Goal: Information Seeking & Learning: Check status

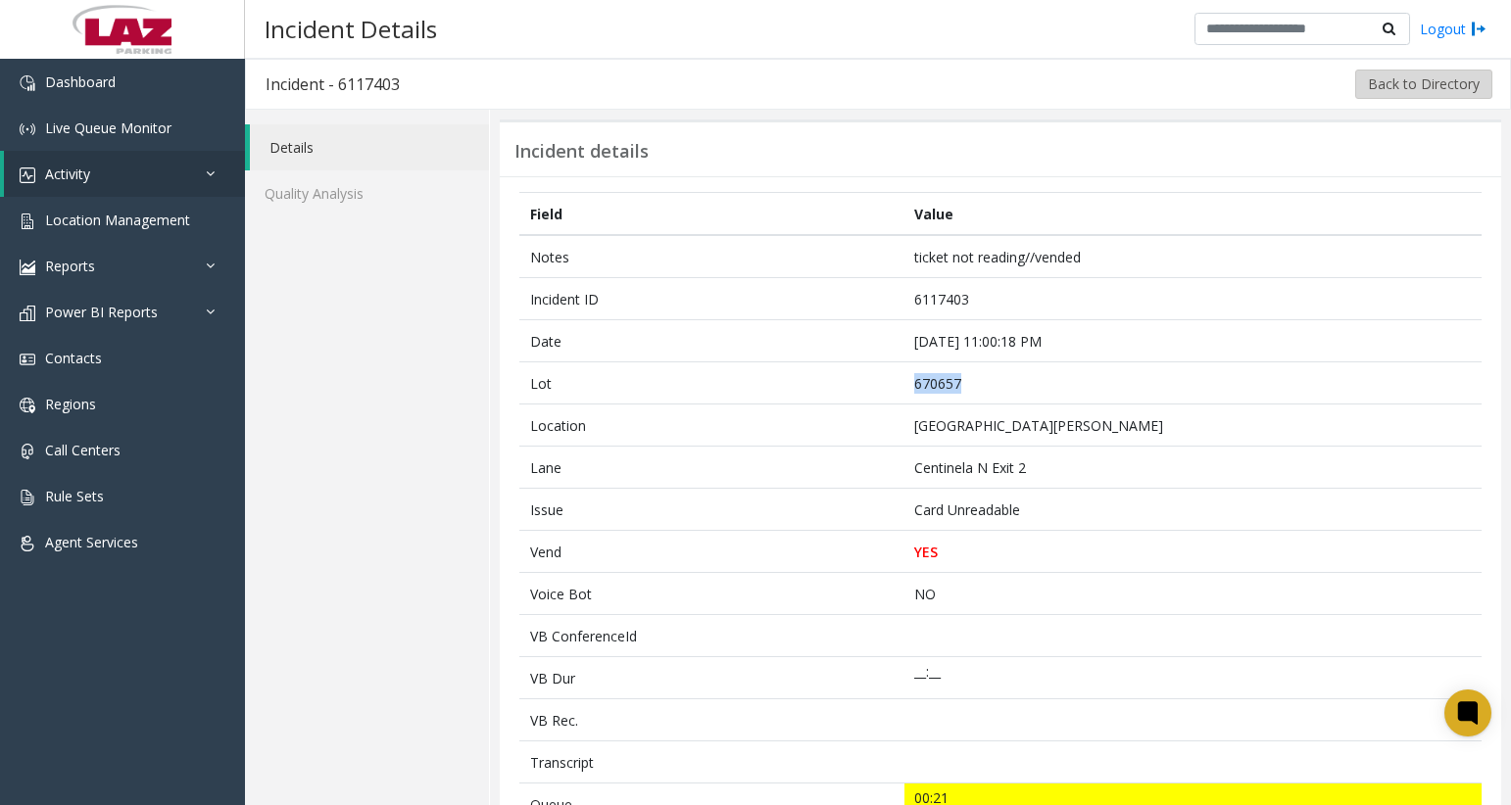
click at [1418, 83] on button "Back to Directory" at bounding box center [1423, 84] width 137 height 29
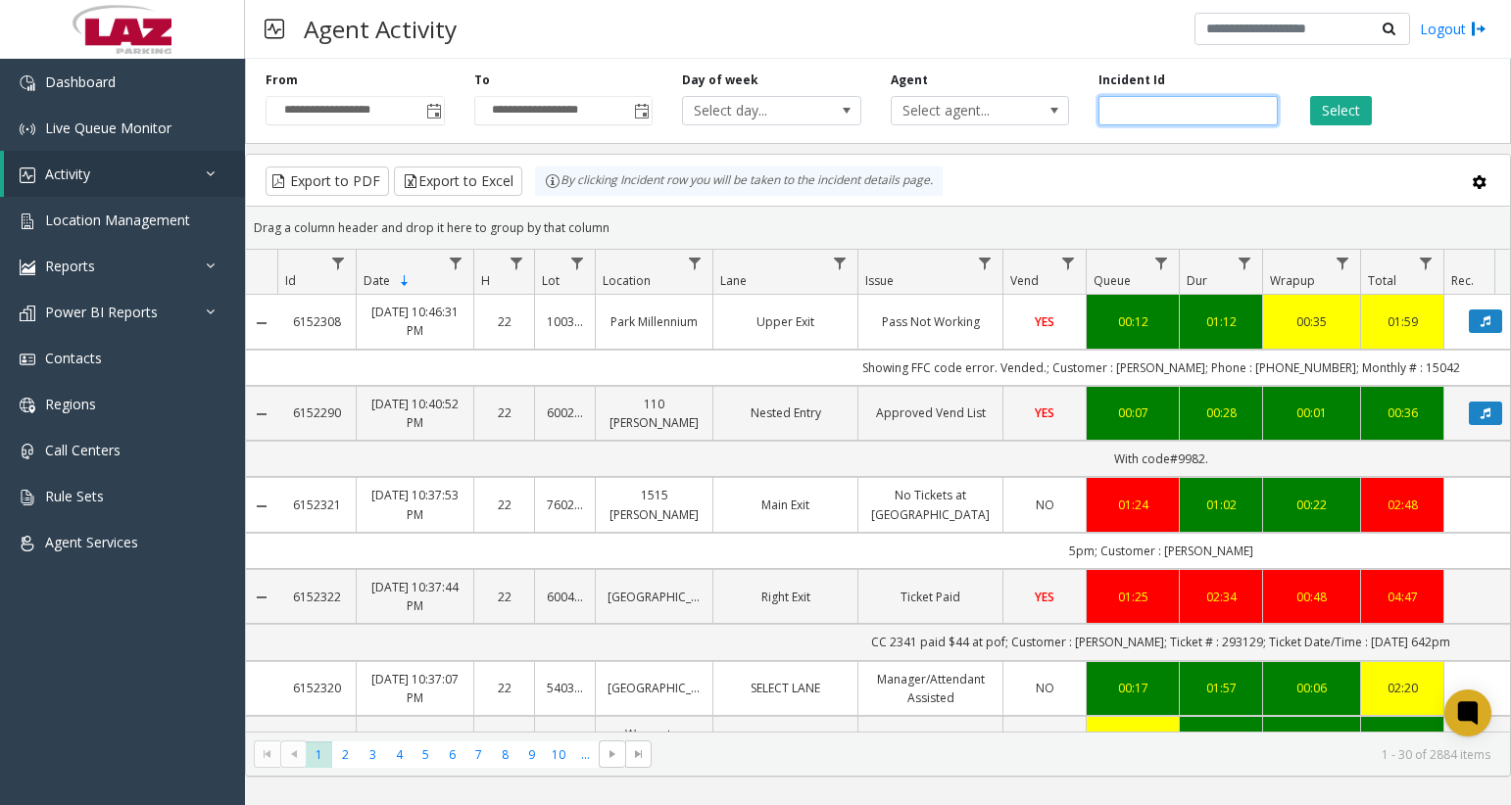
click at [1205, 108] on input "number" at bounding box center [1187, 110] width 179 height 29
click at [1010, 116] on span "Select agent..." at bounding box center [962, 110] width 141 height 27
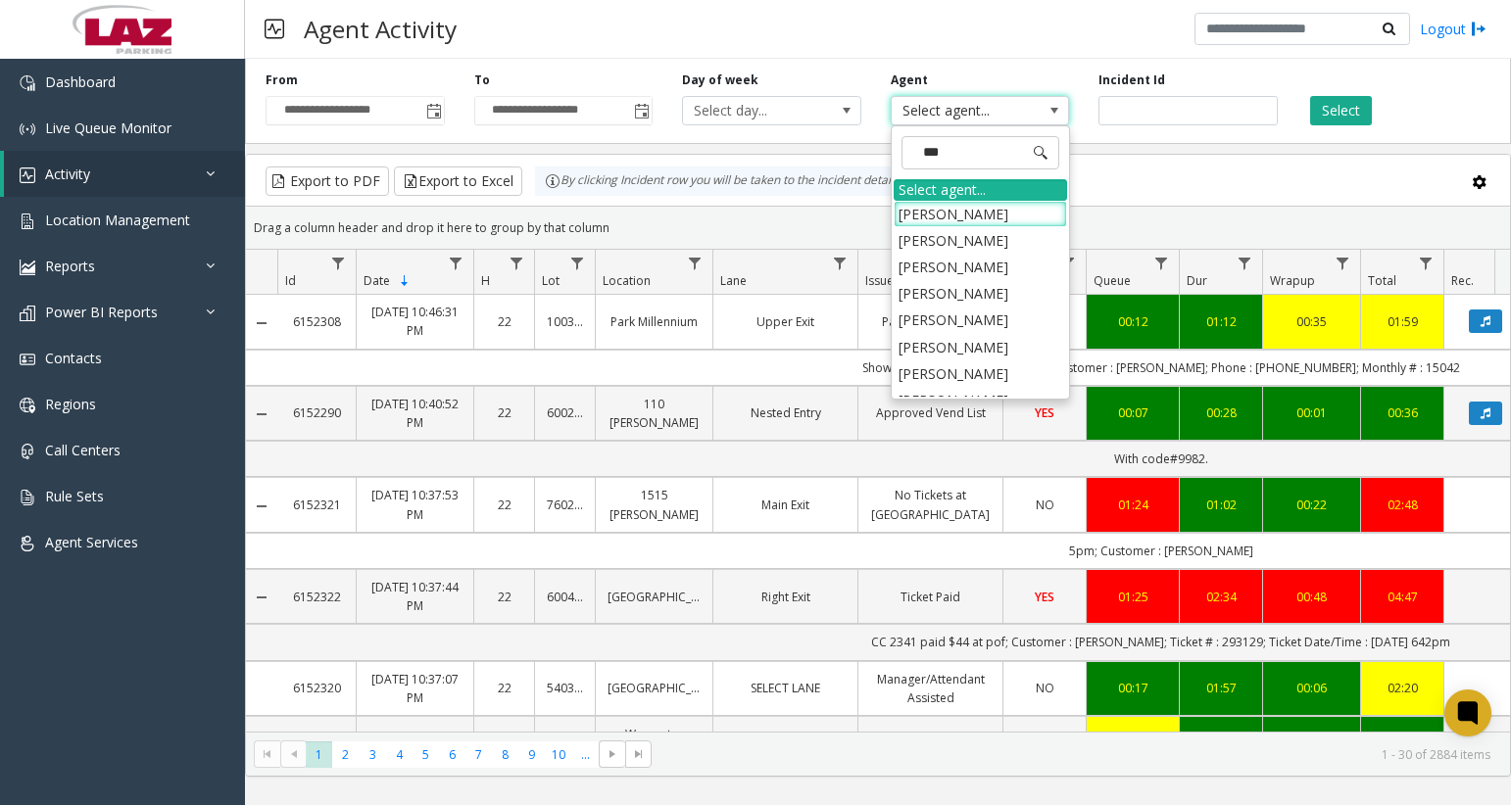
type input "****"
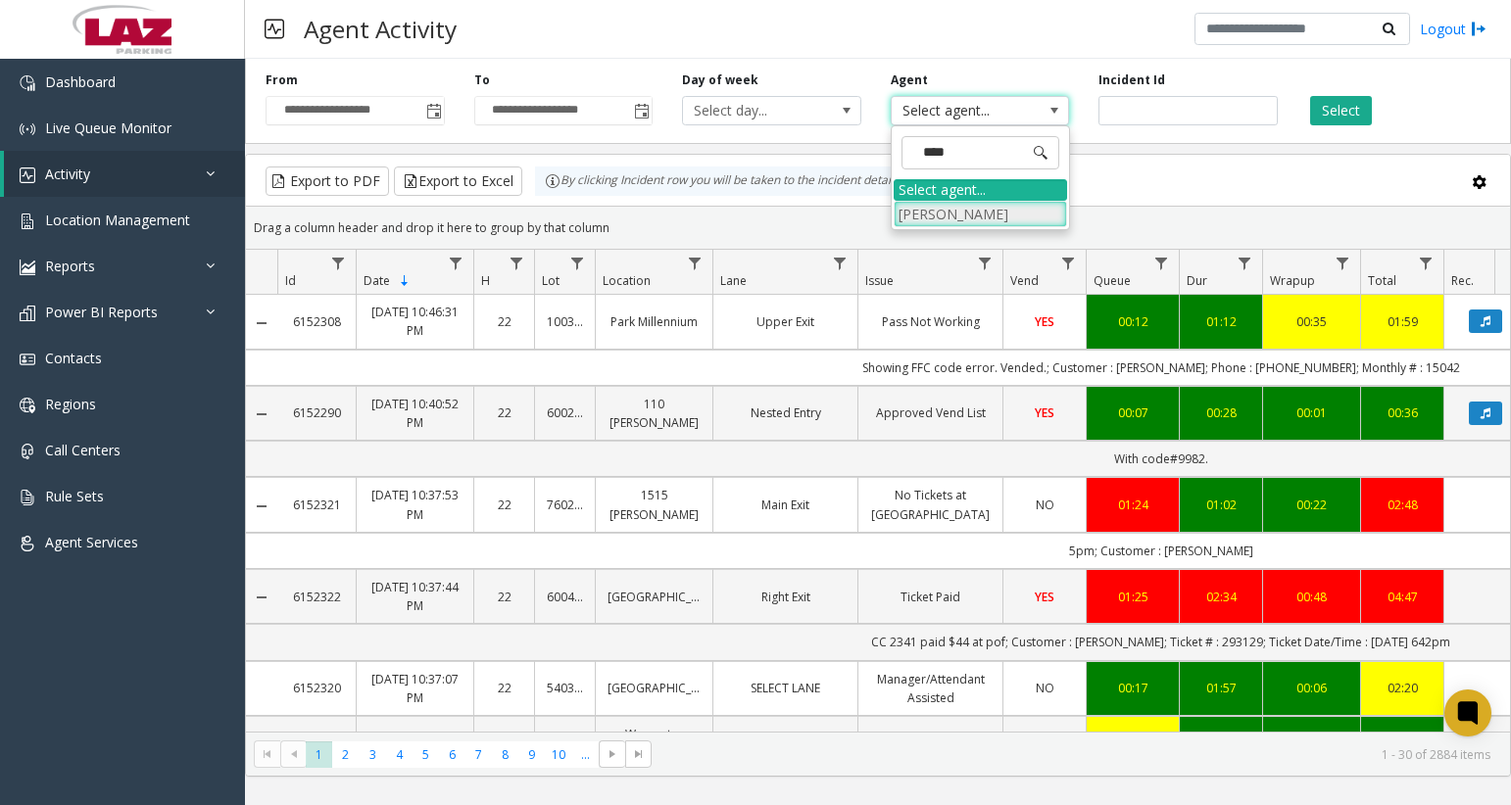
click at [1029, 219] on li "[PERSON_NAME]" at bounding box center [980, 214] width 173 height 26
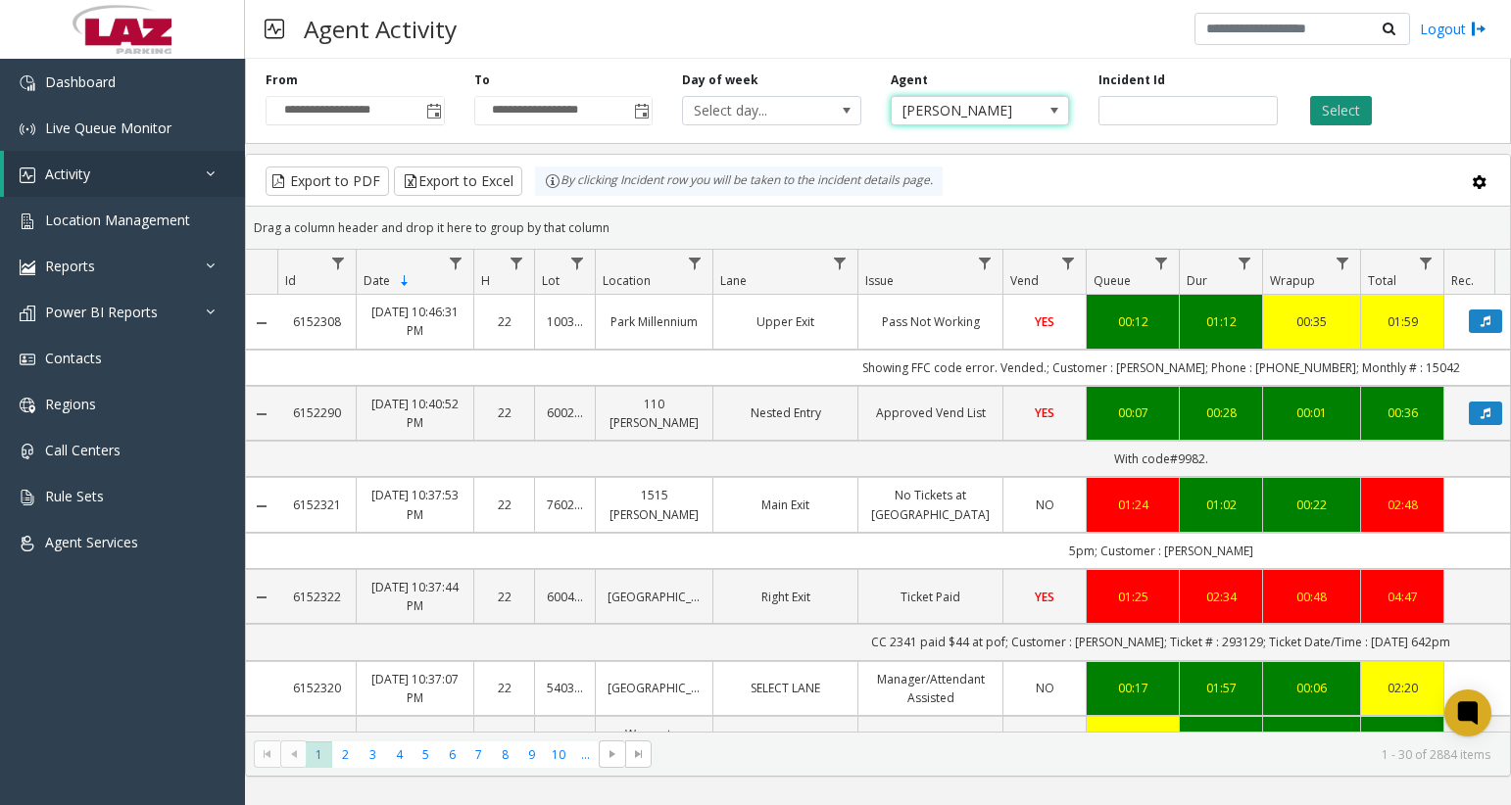
click at [1349, 122] on button "Select" at bounding box center [1341, 110] width 62 height 29
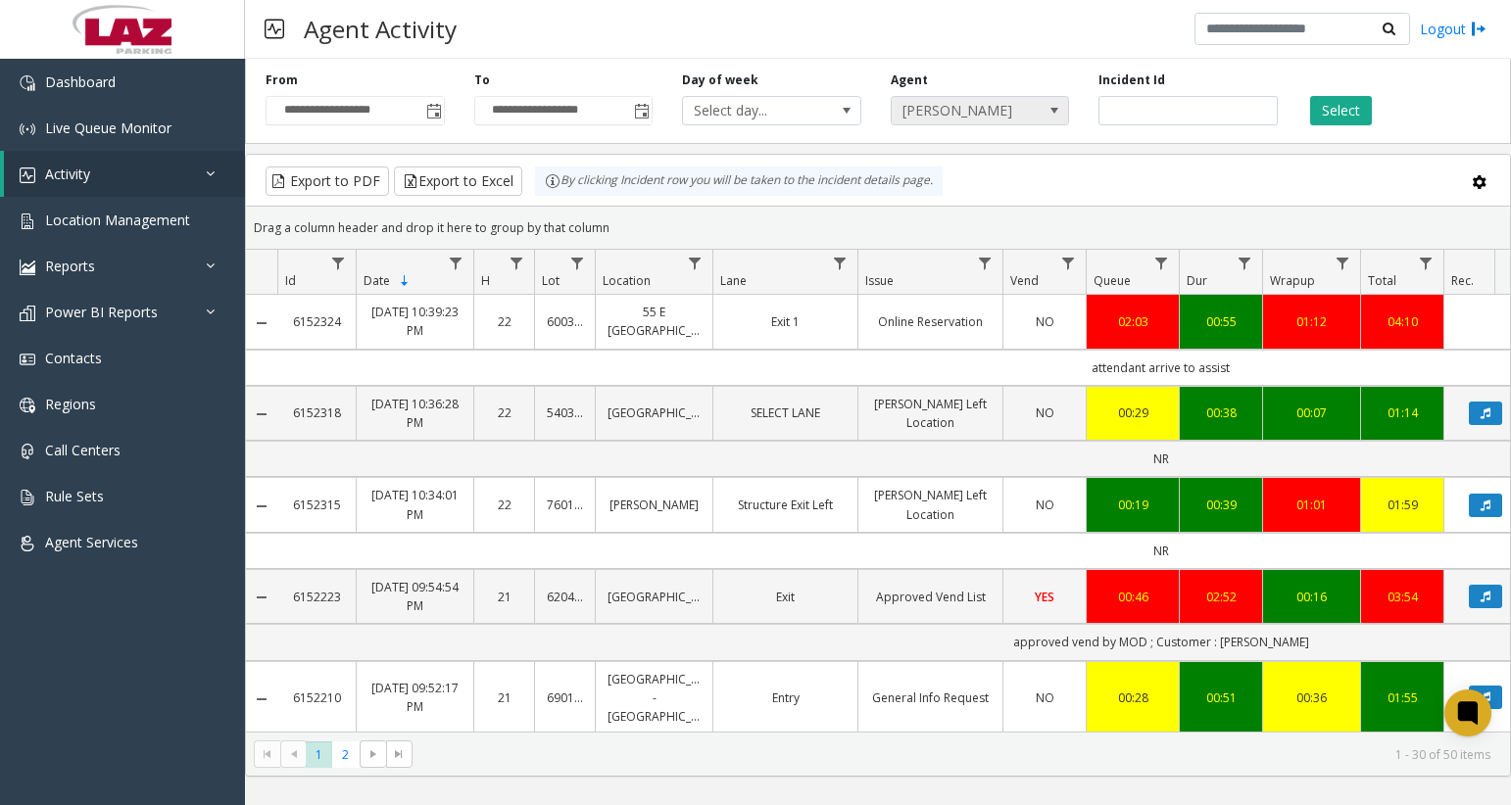
click at [992, 107] on span "[PERSON_NAME]" at bounding box center [962, 110] width 141 height 27
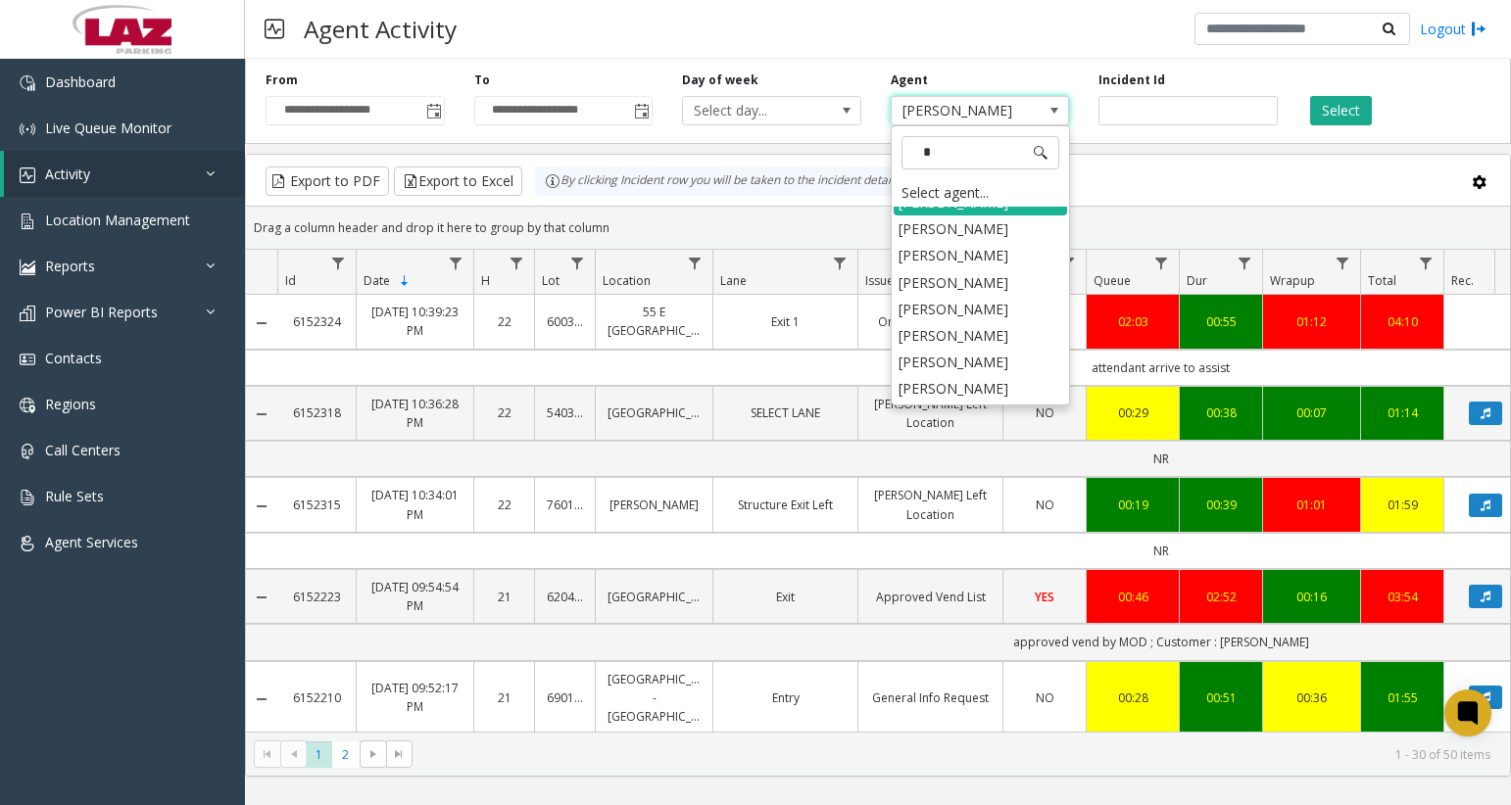
scroll to position [602, 0]
type input "***"
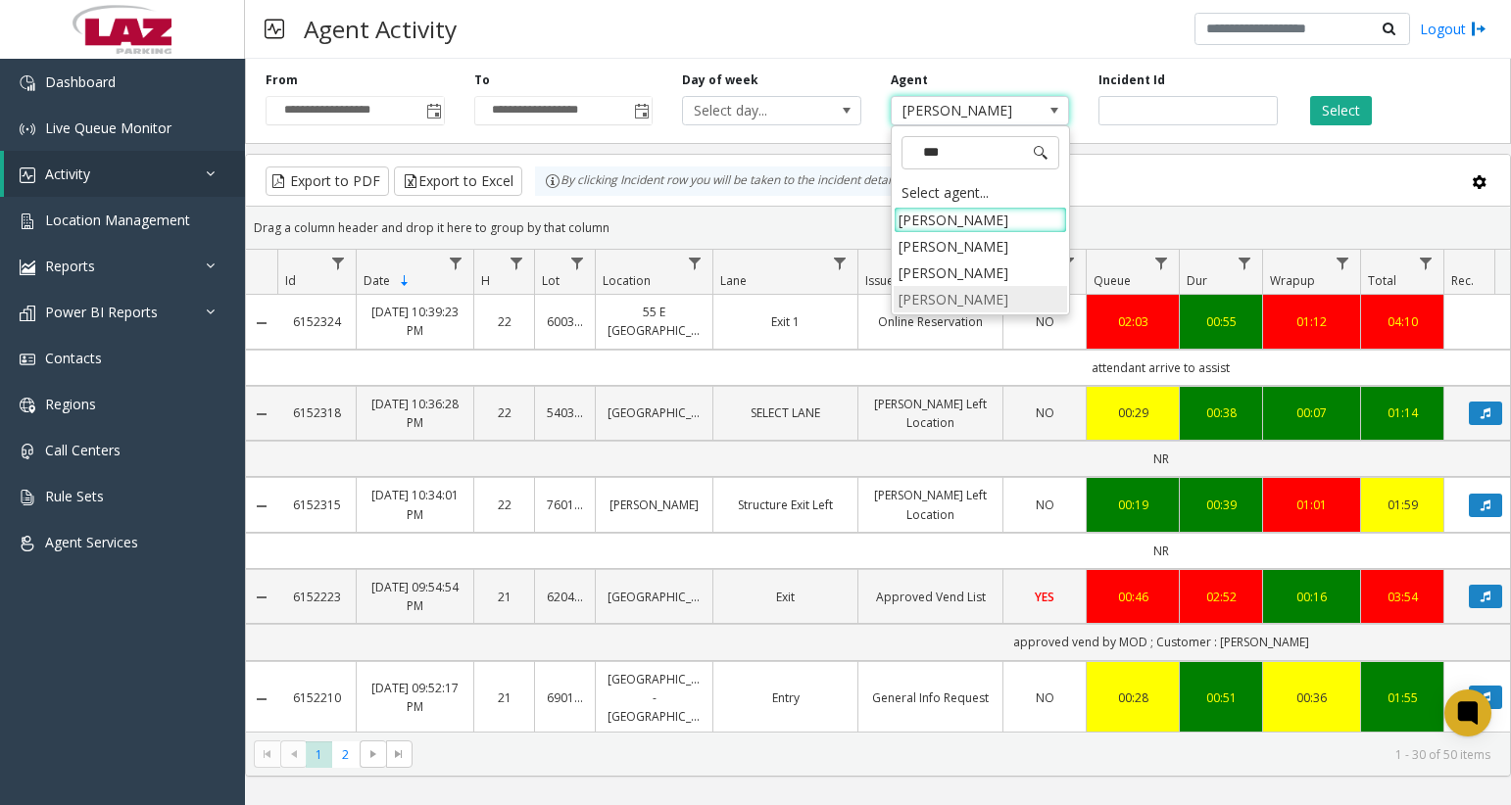
click at [965, 302] on li "[PERSON_NAME]" at bounding box center [980, 299] width 173 height 26
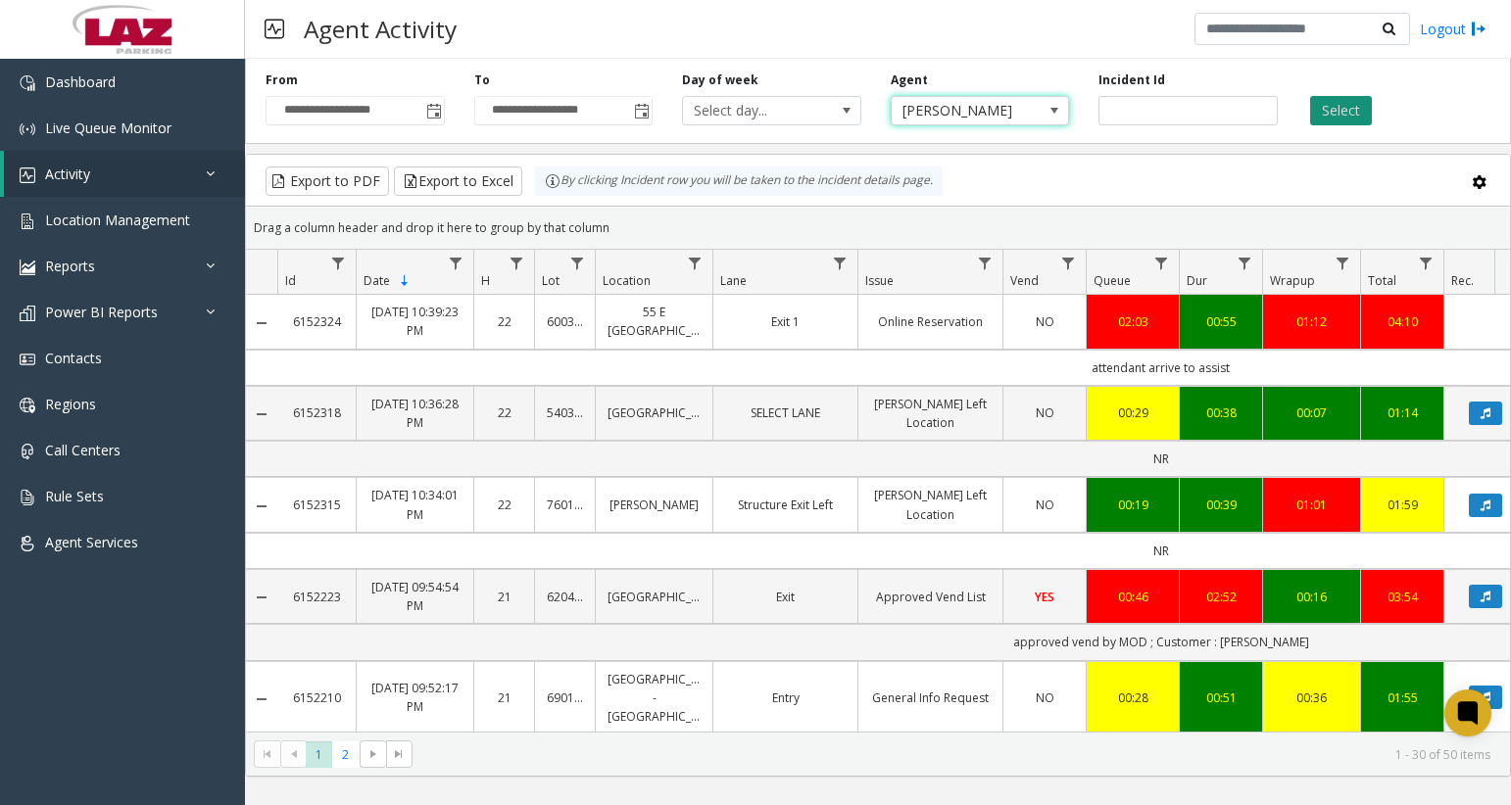
click at [1339, 115] on button "Select" at bounding box center [1341, 110] width 62 height 29
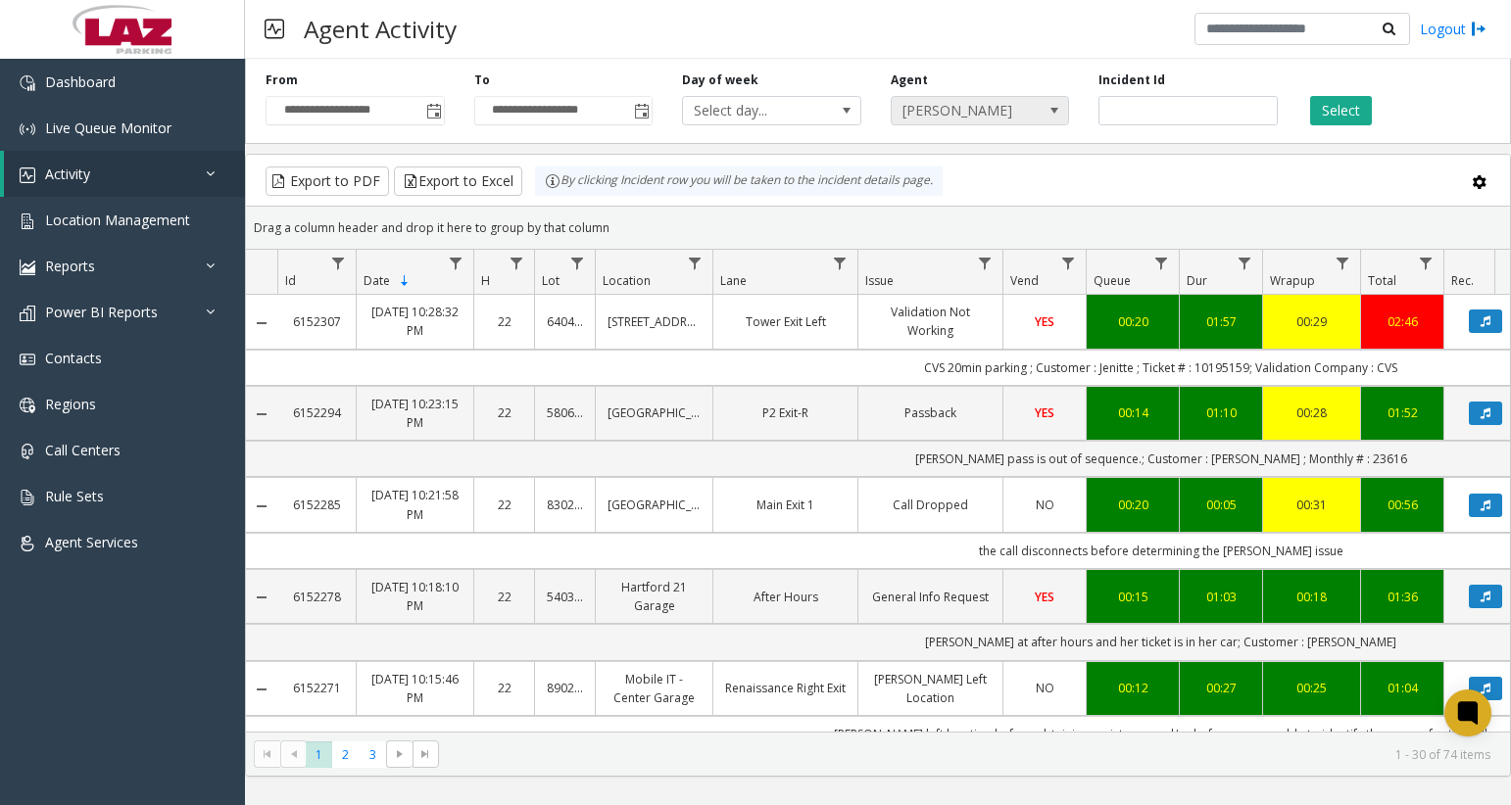
click at [945, 111] on span "[PERSON_NAME]" at bounding box center [962, 110] width 141 height 27
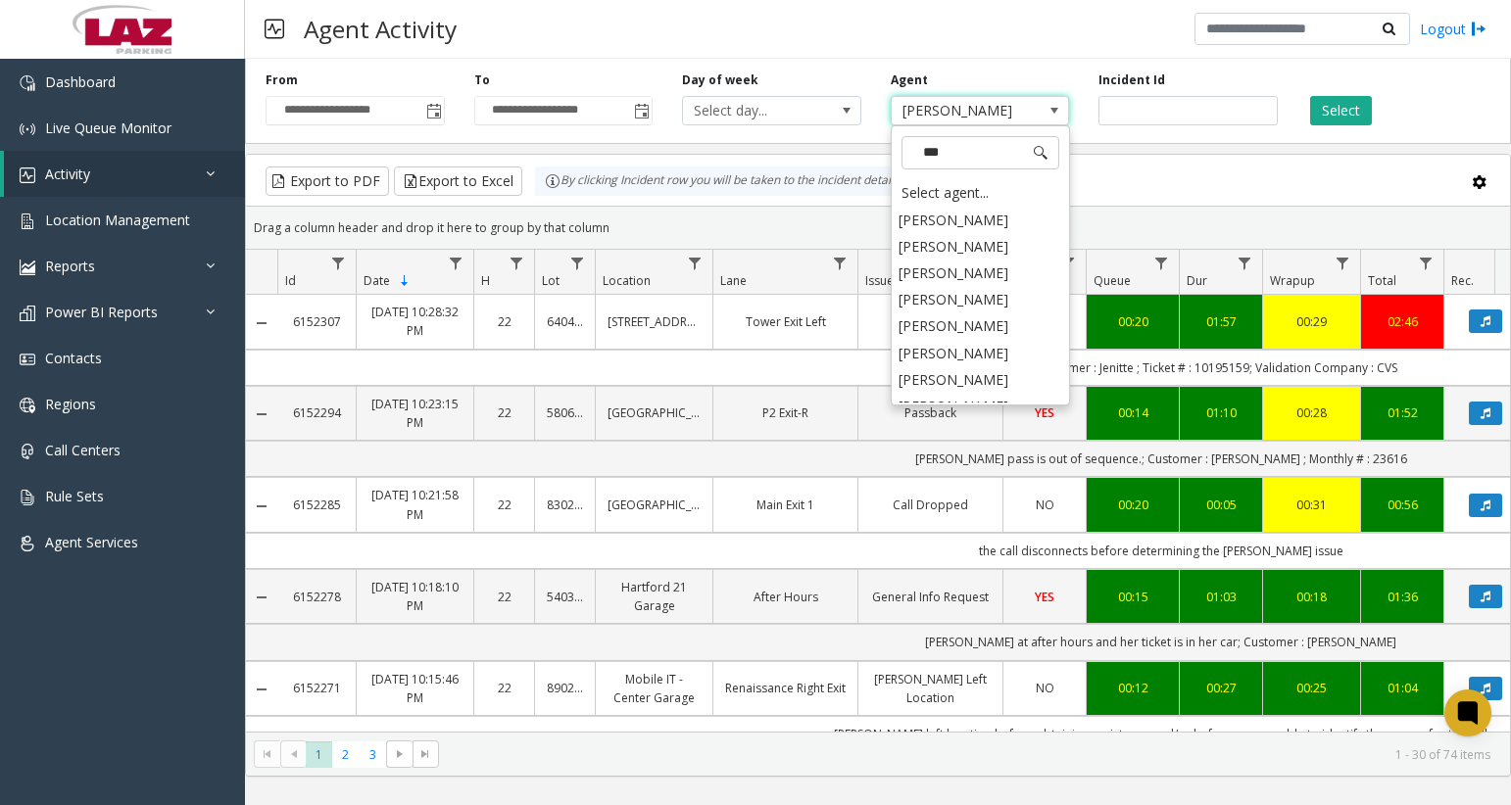
type input "****"
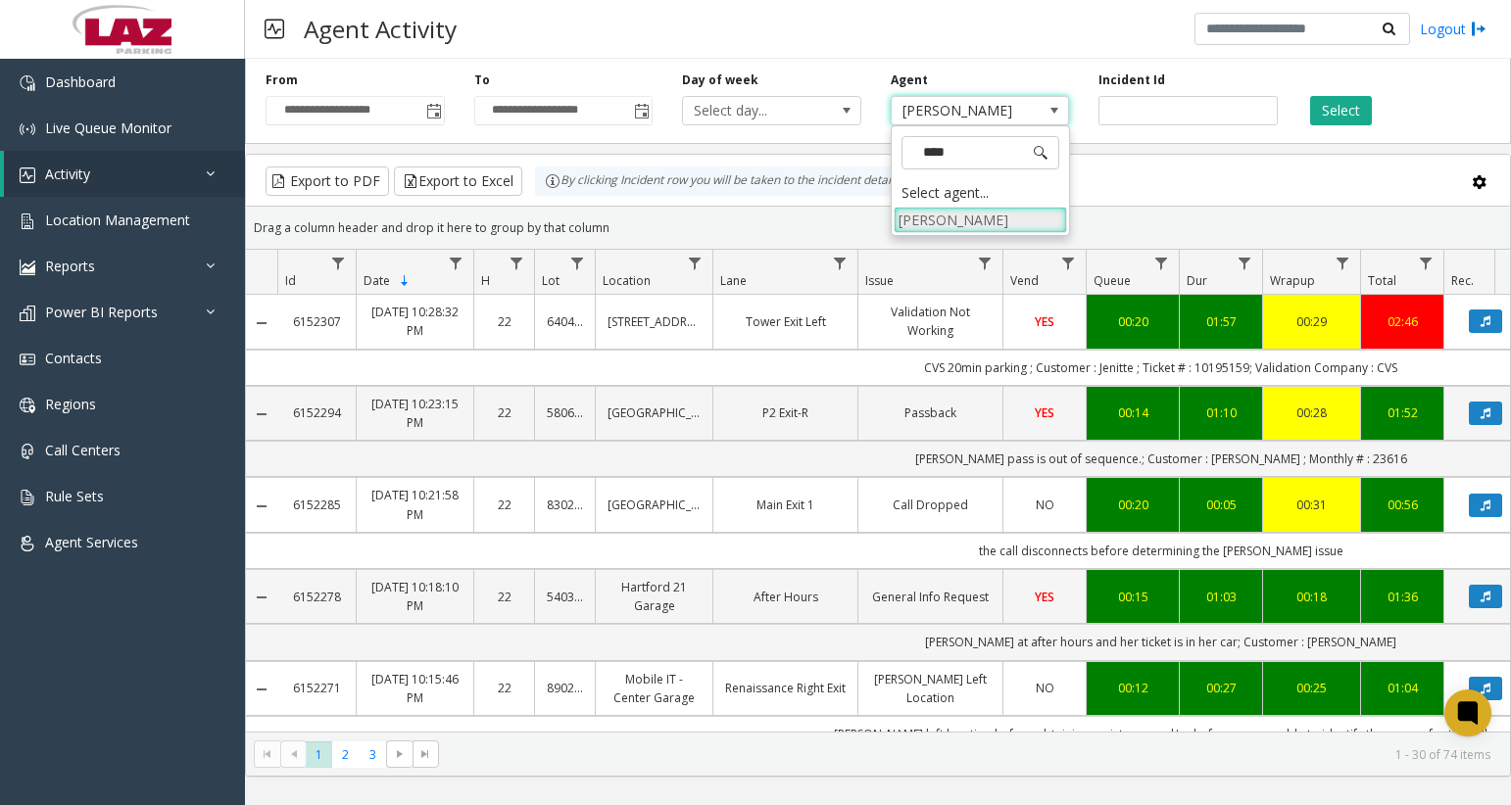
click at [950, 221] on li "[PERSON_NAME]" at bounding box center [980, 220] width 173 height 26
click at [1319, 106] on button "Select" at bounding box center [1341, 110] width 62 height 29
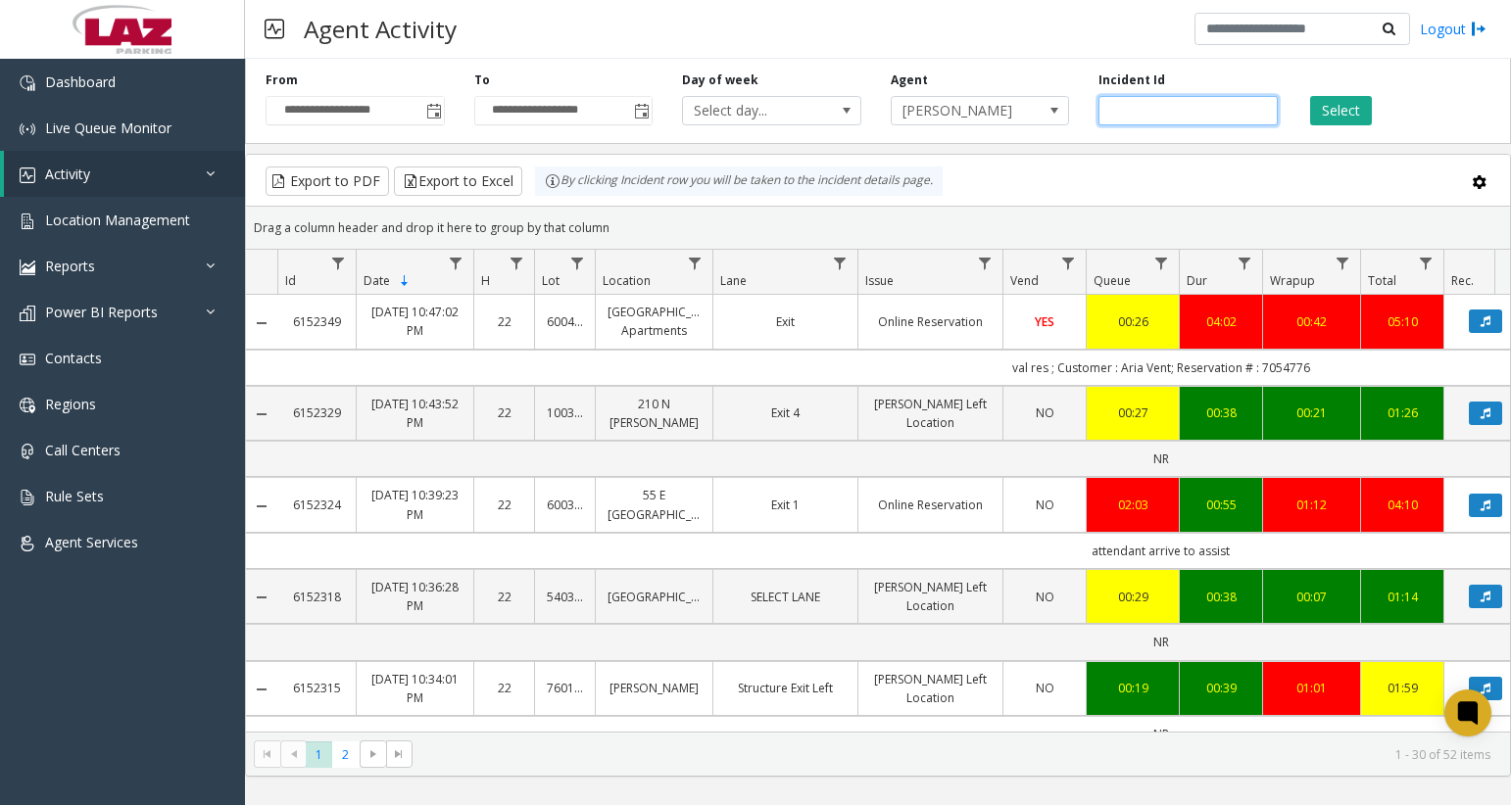
click at [1160, 102] on input "number" at bounding box center [1187, 110] width 179 height 29
paste input "*******"
type input "*******"
click at [1384, 118] on div "Select" at bounding box center [1396, 99] width 209 height 54
click at [1354, 118] on button "Select" at bounding box center [1341, 110] width 62 height 29
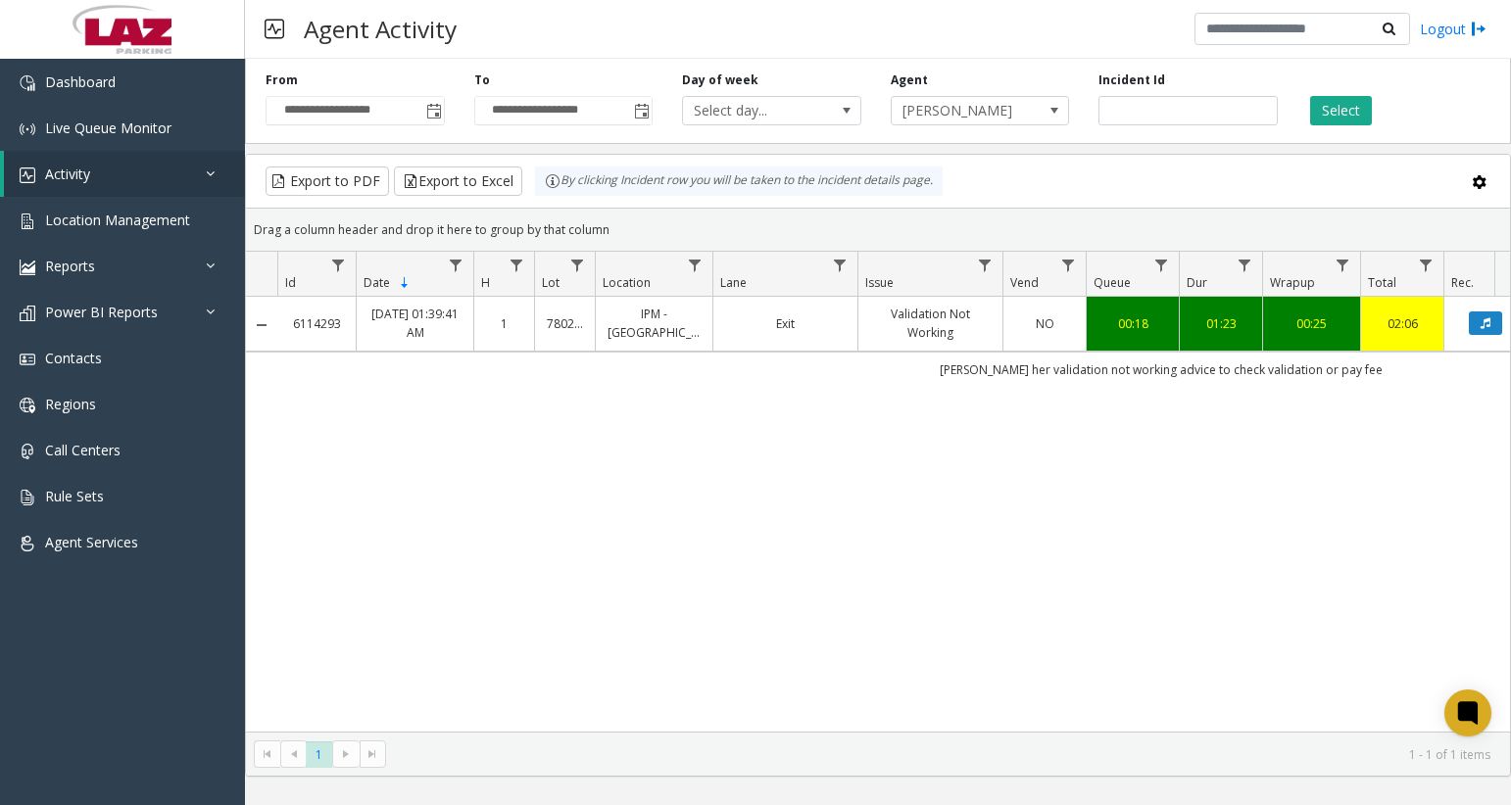
click at [1026, 341] on td "NO" at bounding box center [1043, 324] width 83 height 54
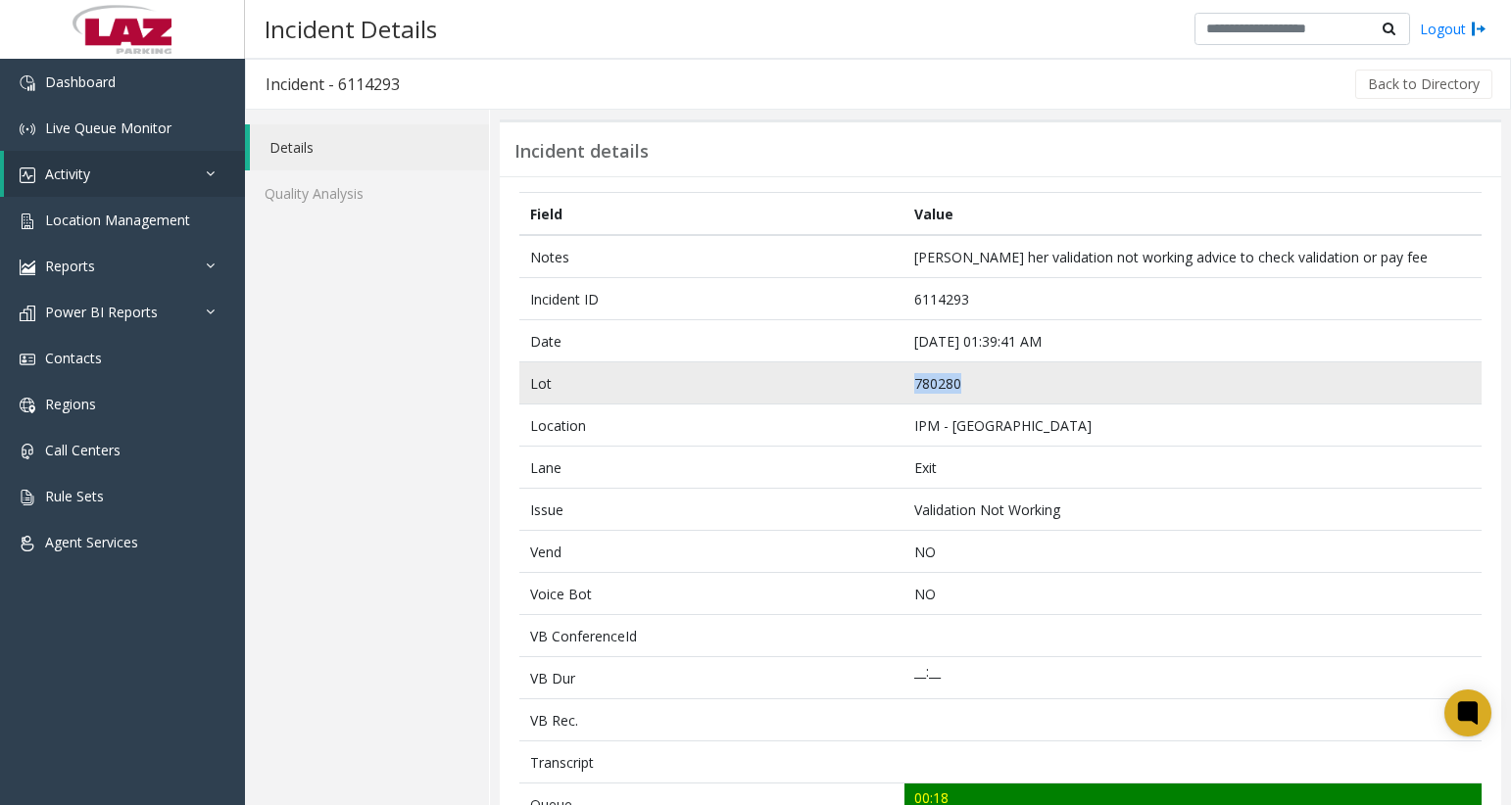
click at [948, 391] on td "780280" at bounding box center [1192, 384] width 577 height 42
copy td "780280"
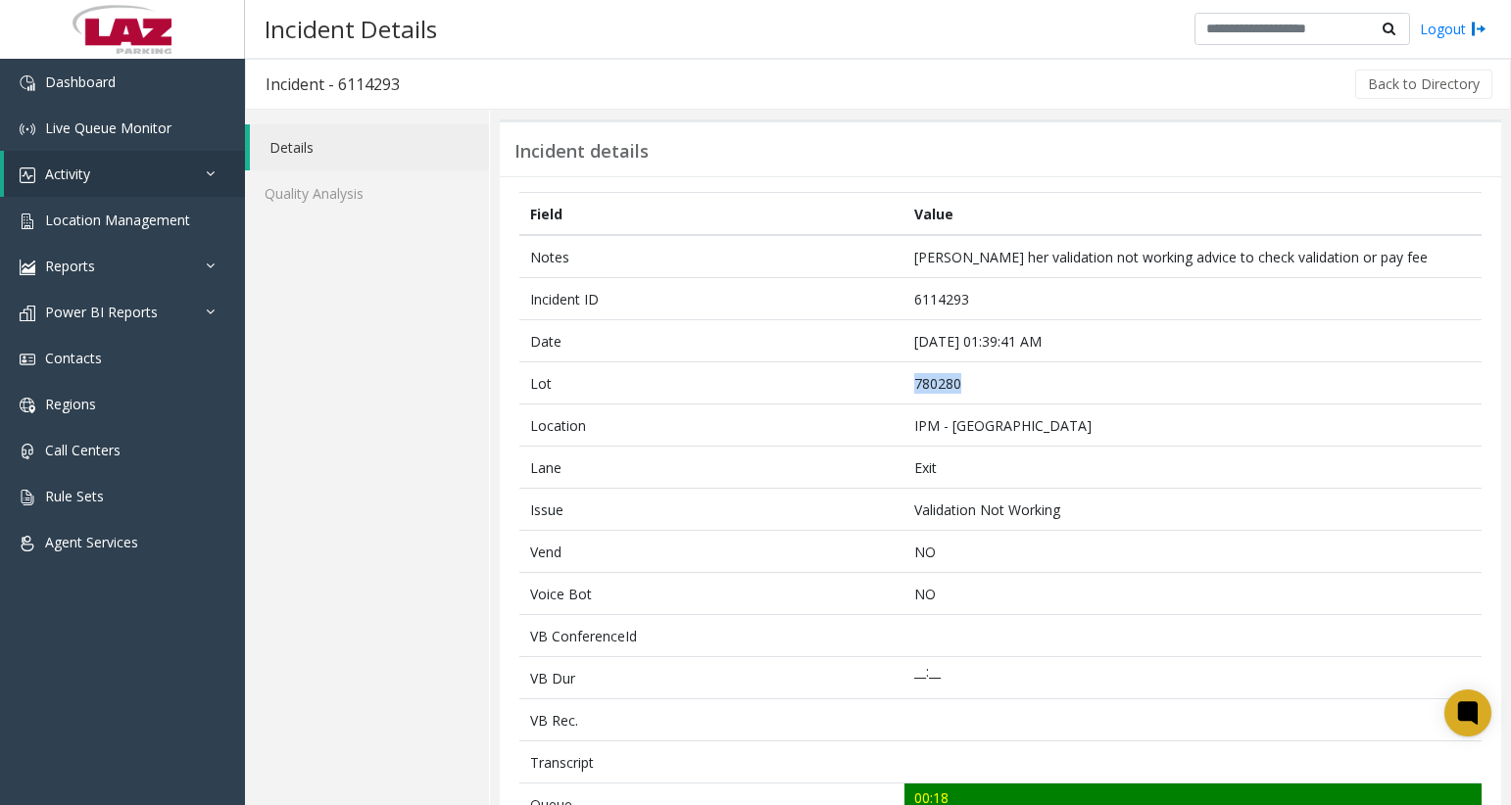
click at [1363, 171] on div "Incident details" at bounding box center [1000, 148] width 1001 height 57
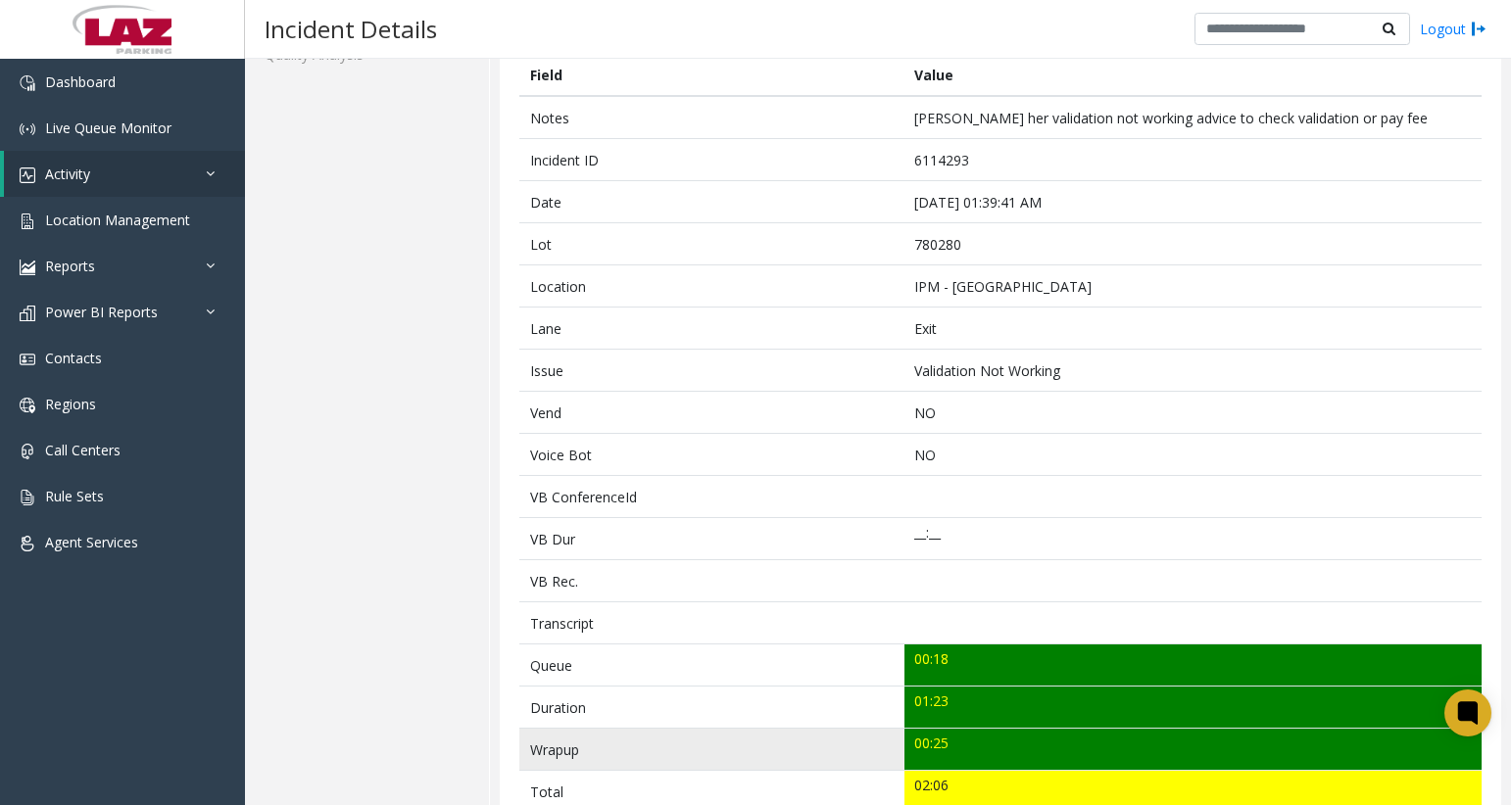
scroll to position [294, 0]
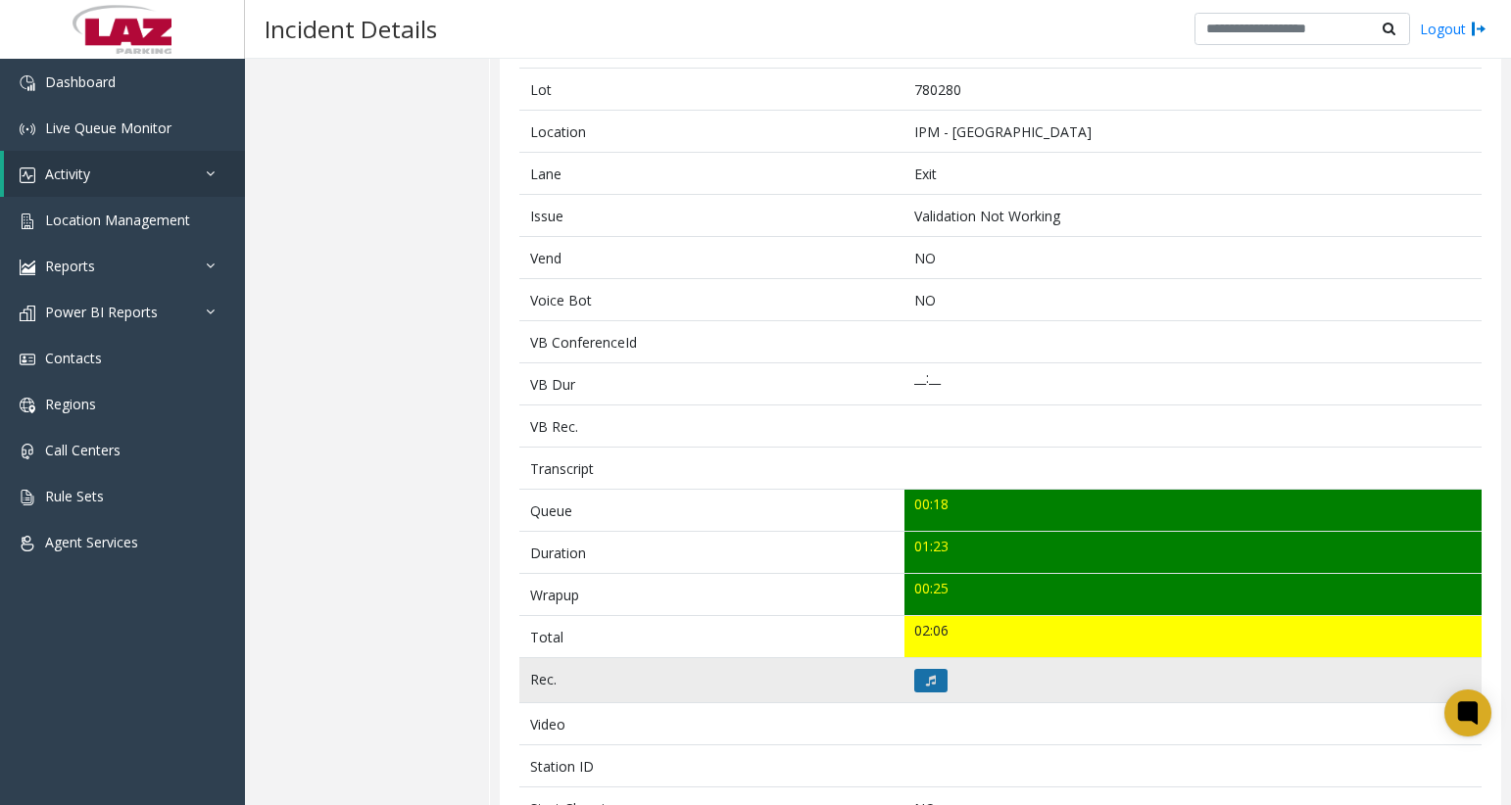
click at [929, 677] on icon at bounding box center [931, 681] width 10 height 12
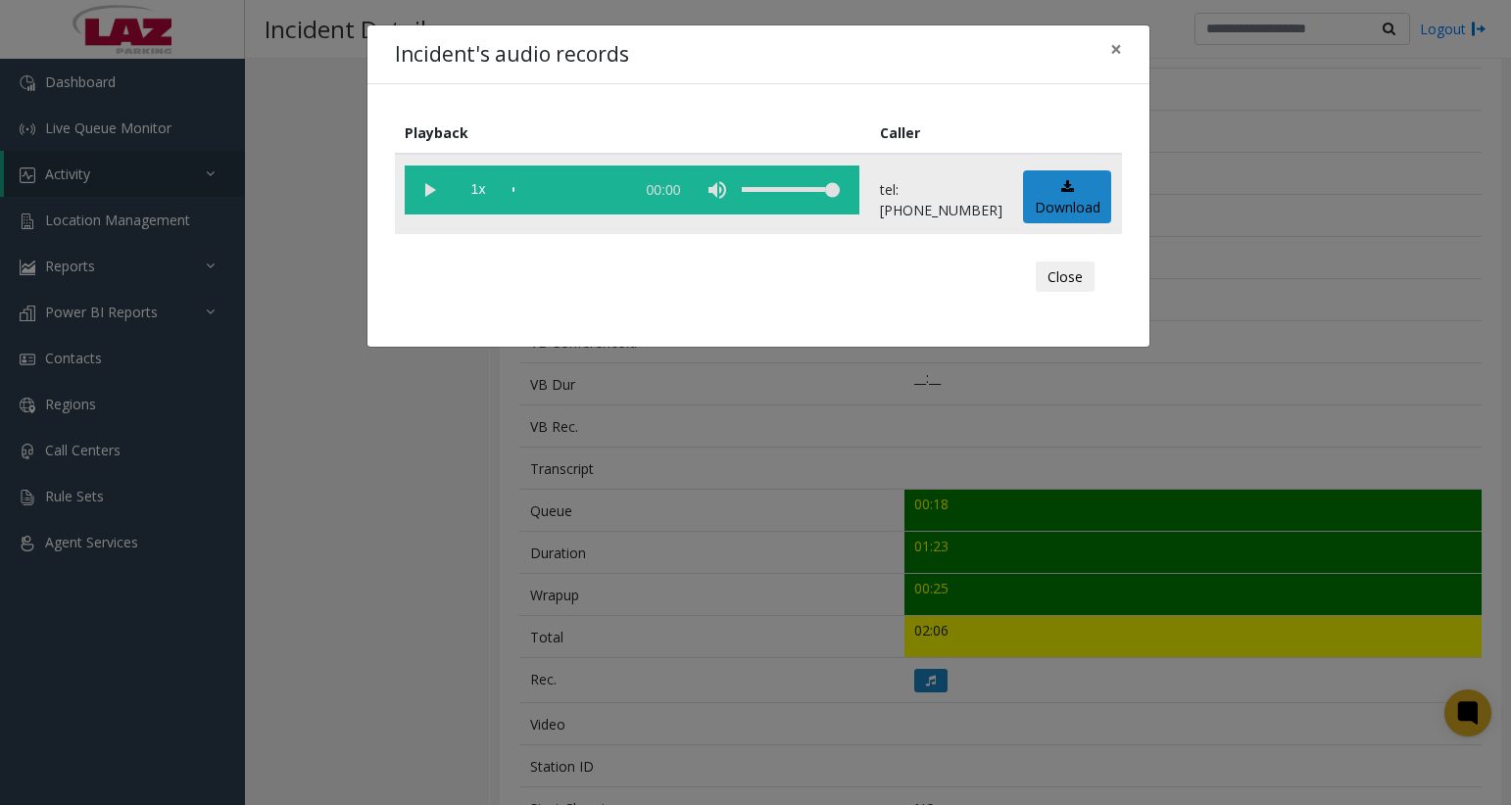
click at [419, 195] on vg-play-pause at bounding box center [429, 190] width 49 height 49
click at [545, 190] on div "scrub bar" at bounding box center [568, 190] width 112 height 49
click at [530, 190] on div "scrub bar" at bounding box center [568, 190] width 112 height 49
click at [1075, 288] on button "Close" at bounding box center [1065, 277] width 59 height 31
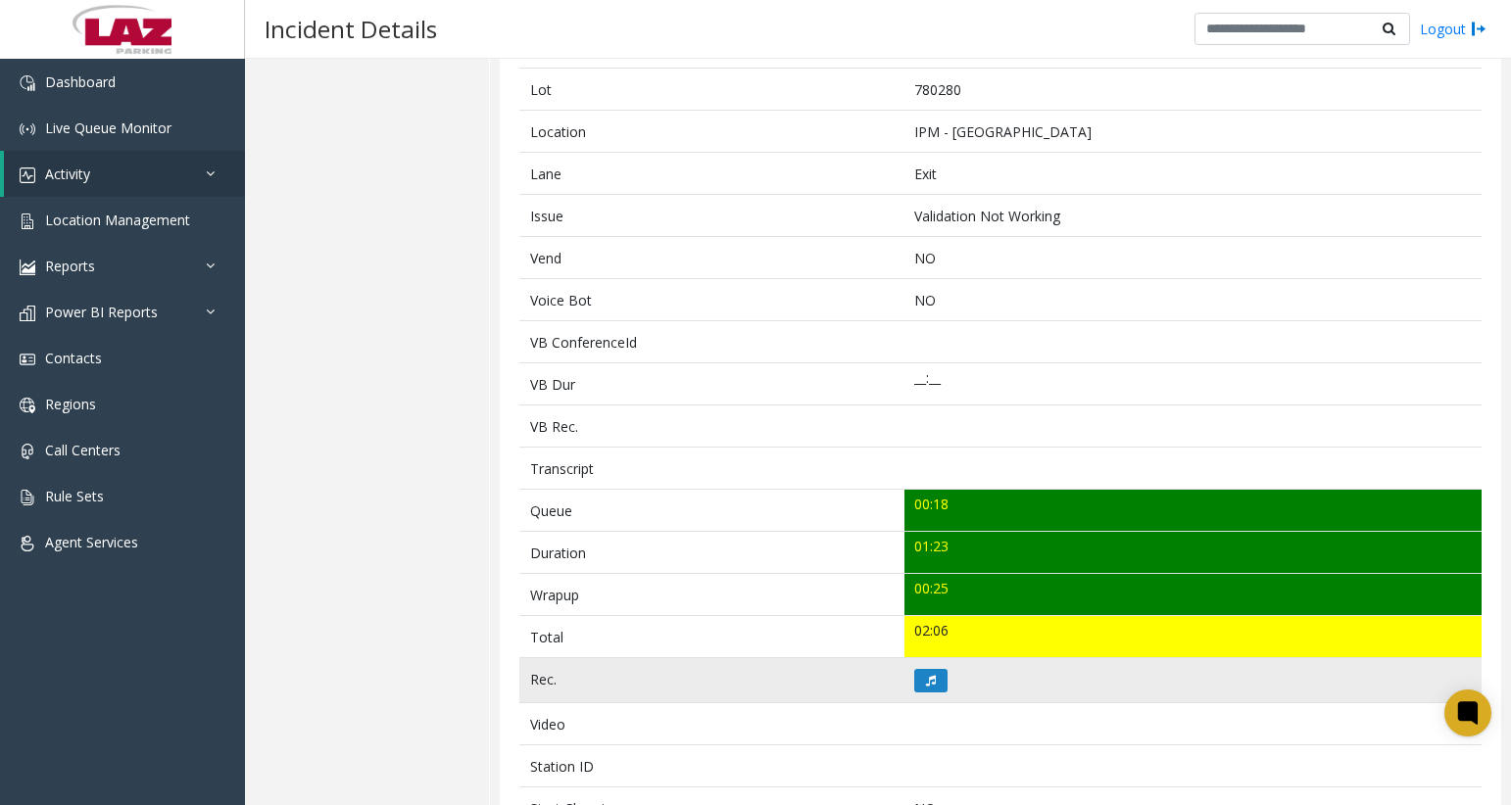
click at [1378, 692] on td at bounding box center [1192, 680] width 577 height 45
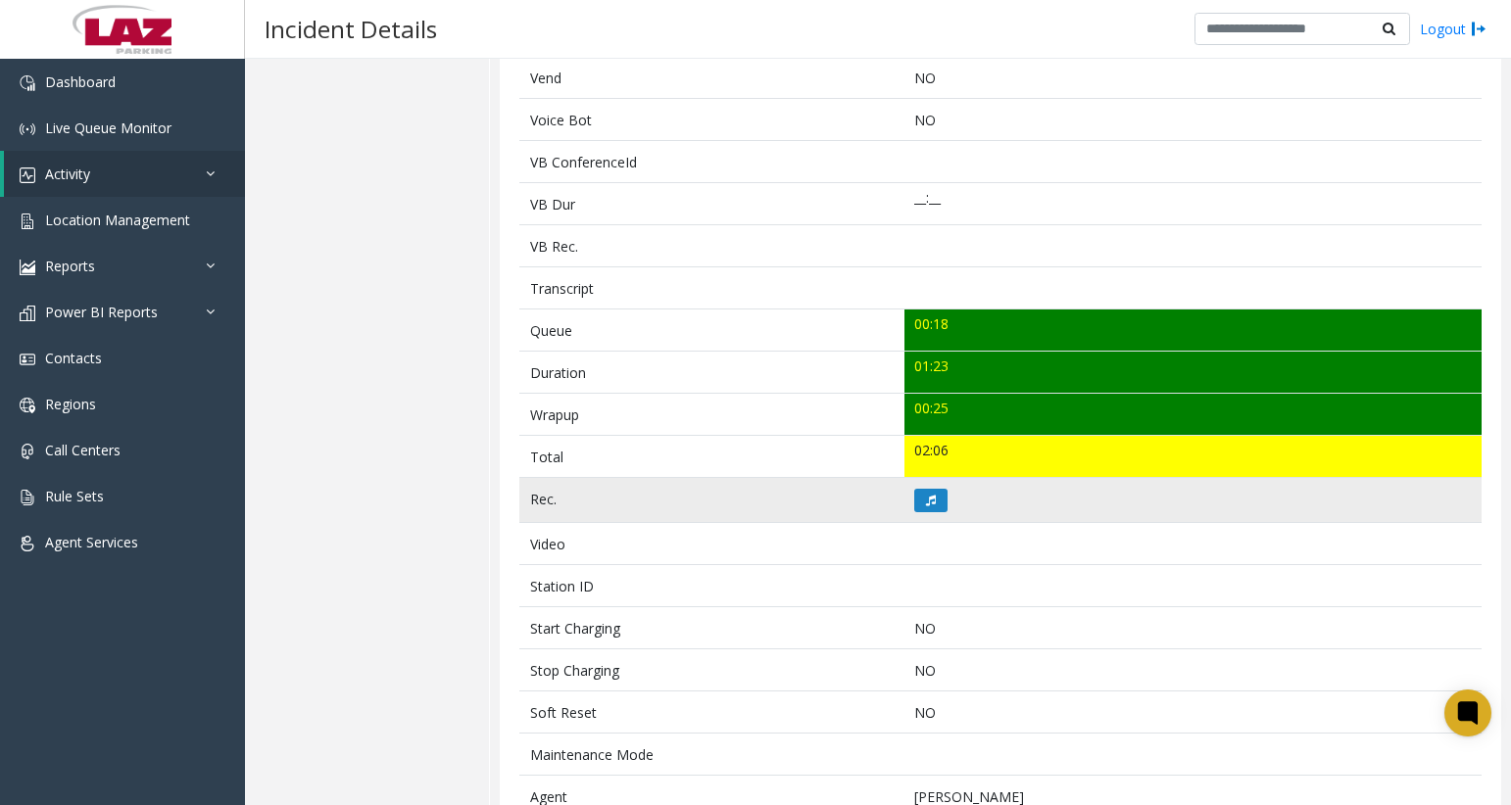
scroll to position [490, 0]
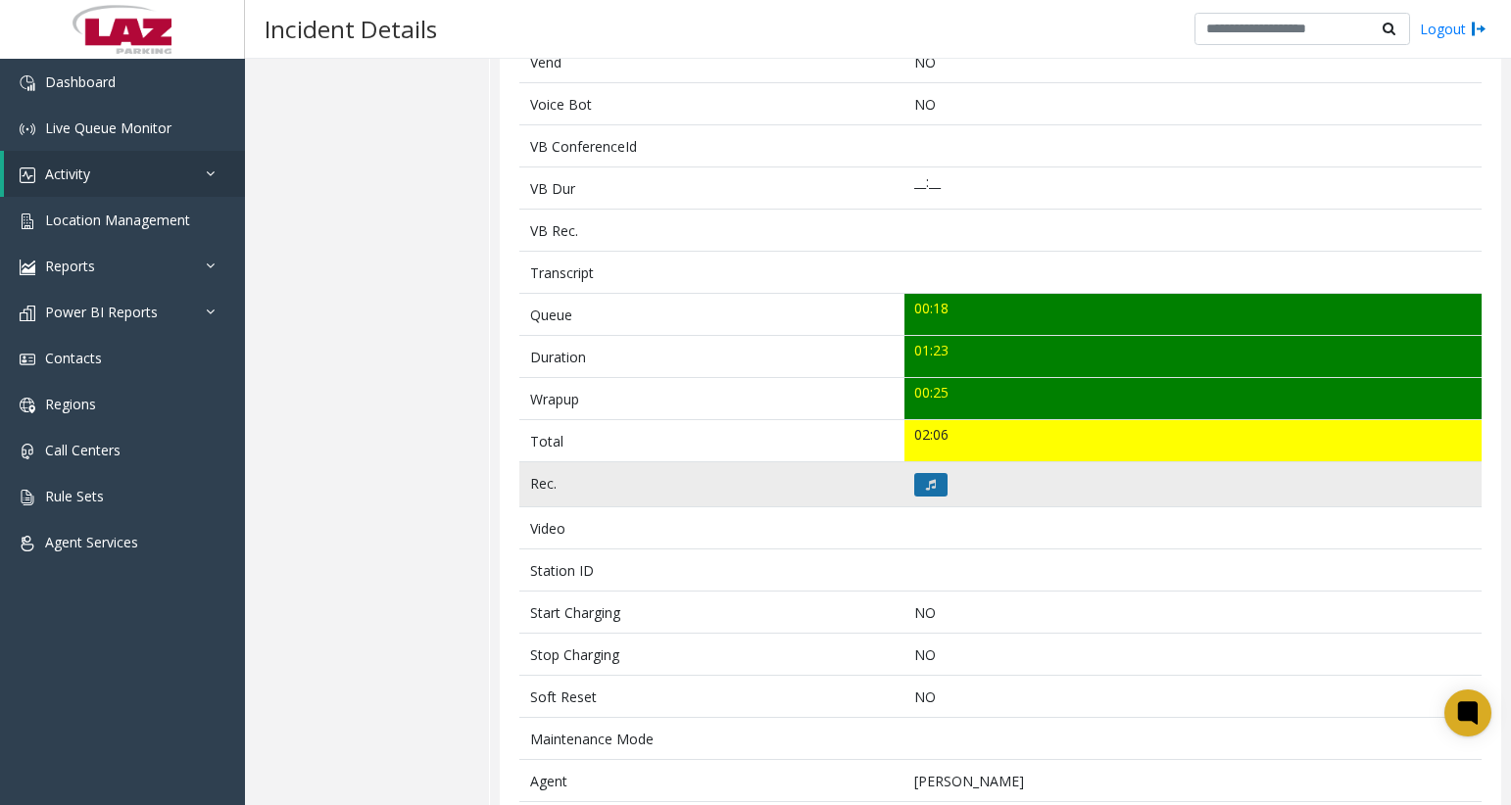
click at [933, 486] on button at bounding box center [930, 485] width 33 height 24
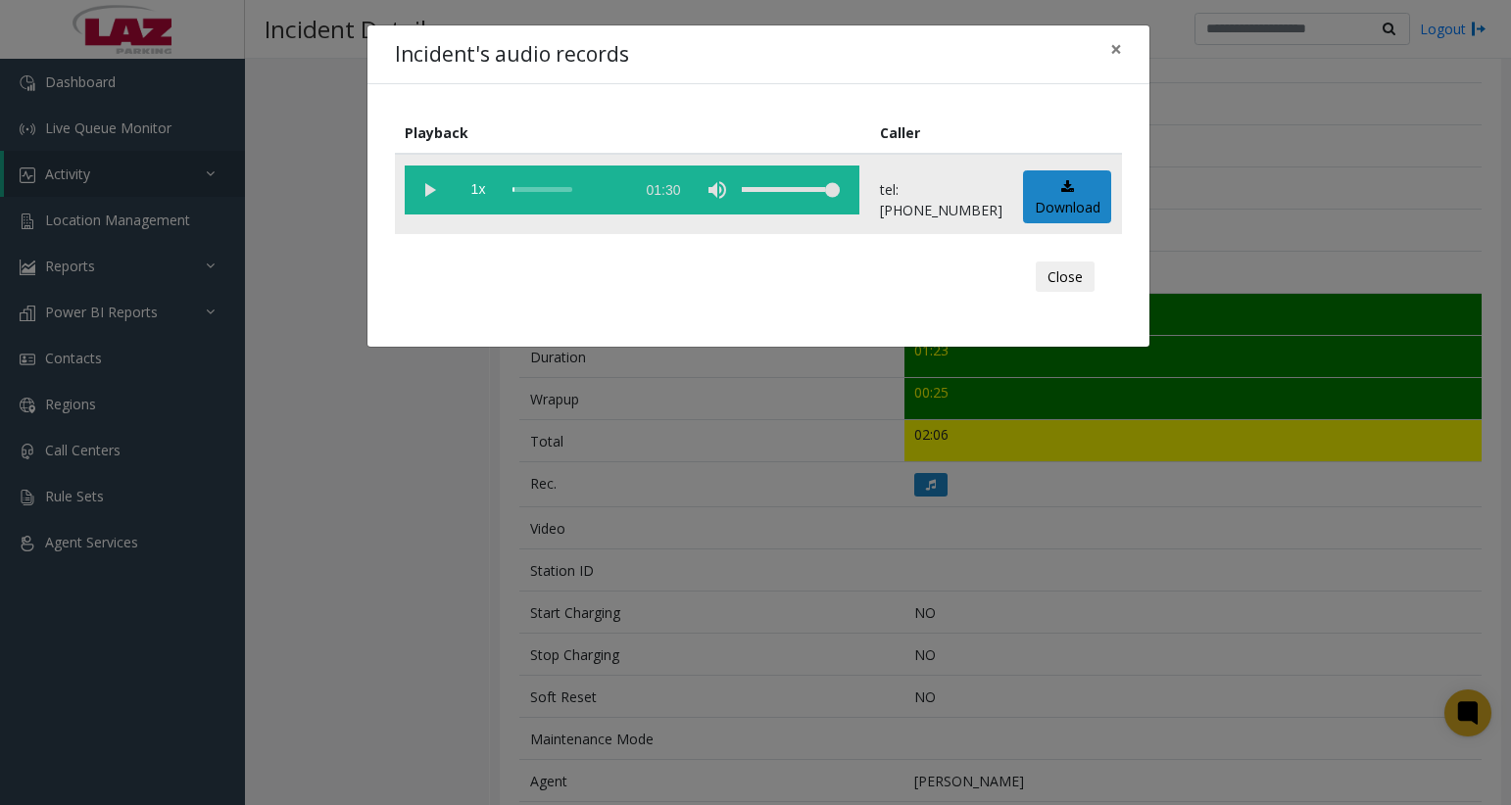
click at [432, 195] on vg-play-pause at bounding box center [429, 190] width 49 height 49
click at [431, 195] on vg-play-pause at bounding box center [429, 190] width 49 height 49
click at [429, 187] on vg-play-pause at bounding box center [429, 190] width 49 height 49
drag, startPoint x: 1091, startPoint y: 274, endPoint x: 1131, endPoint y: 264, distance: 40.6
click at [1101, 271] on div "Close" at bounding box center [759, 277] width 700 height 59
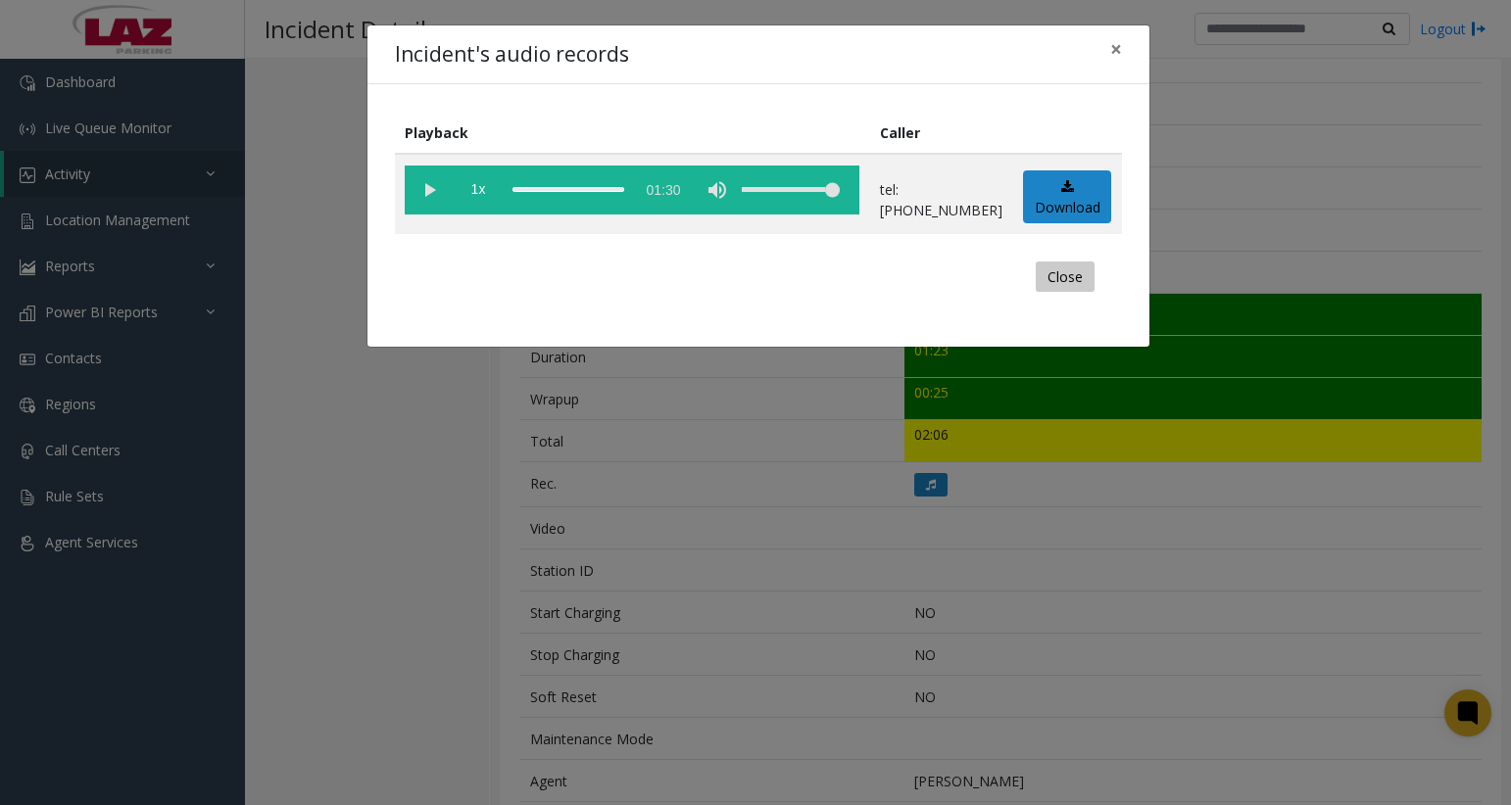
click at [1081, 283] on button "Close" at bounding box center [1065, 277] width 59 height 31
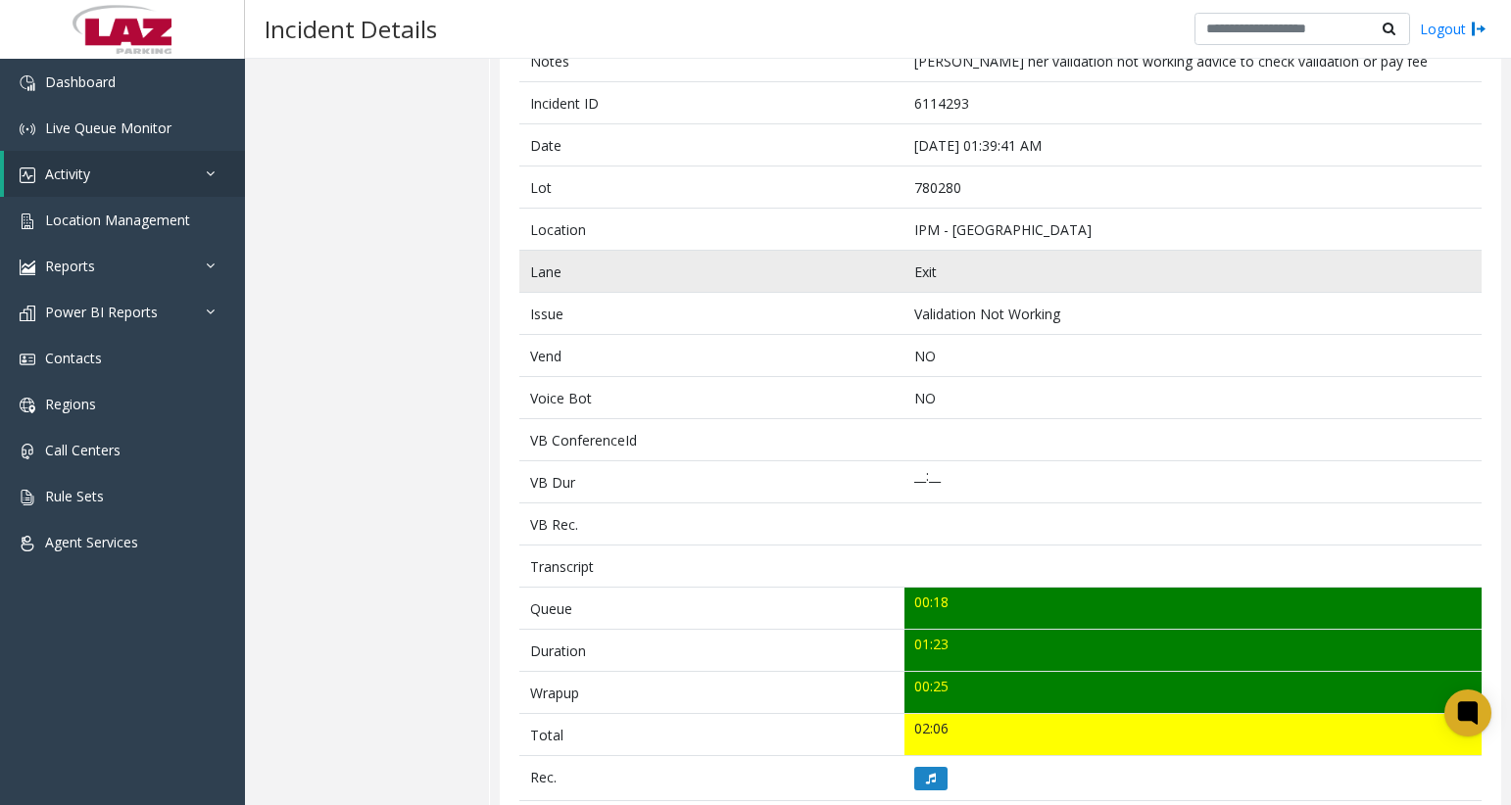
scroll to position [0, 0]
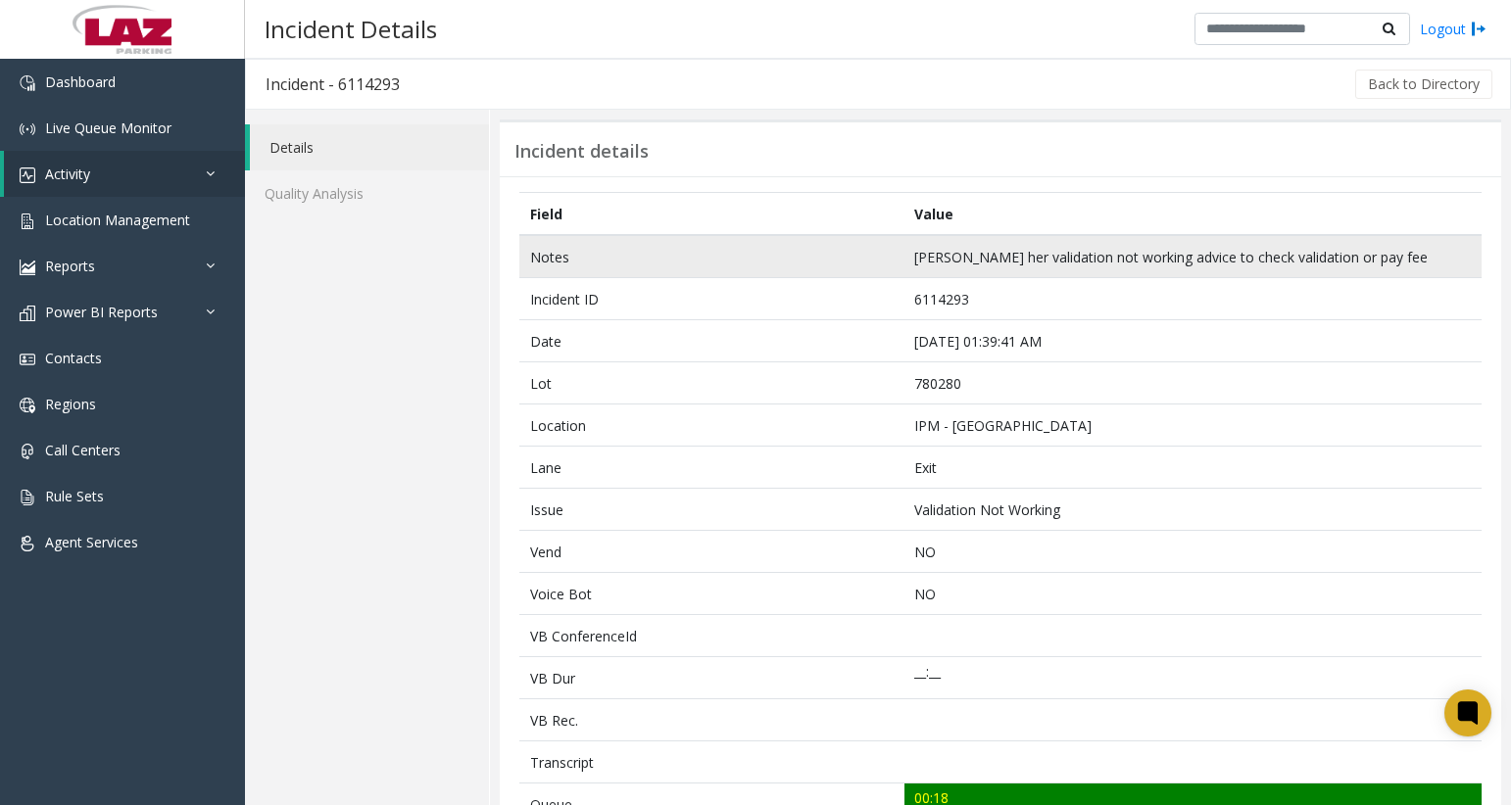
click at [1210, 263] on td "[PERSON_NAME] her validation not working advice to check validation or pay fee" at bounding box center [1192, 256] width 577 height 43
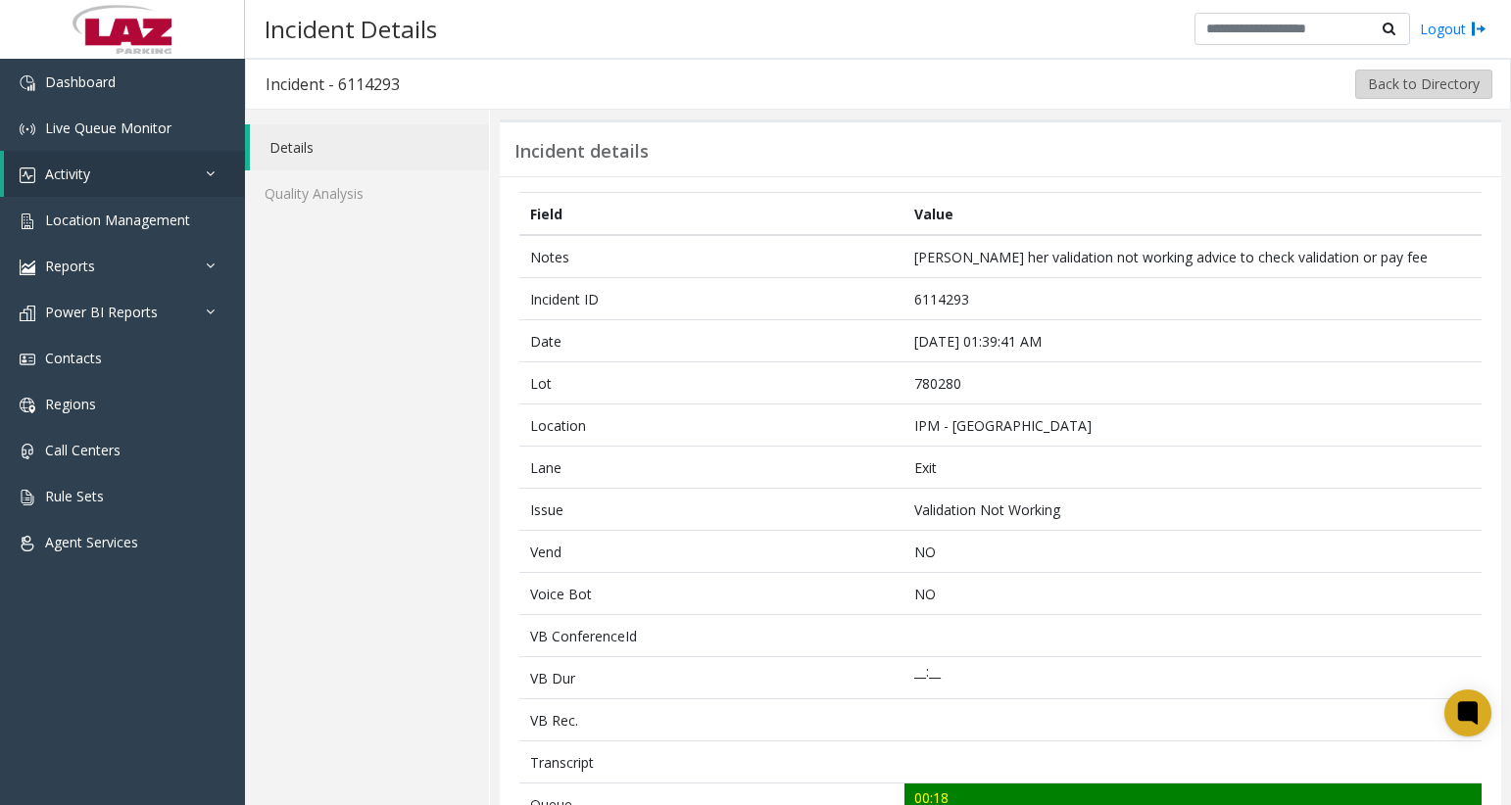
click at [1450, 90] on button "Back to Directory" at bounding box center [1423, 84] width 137 height 29
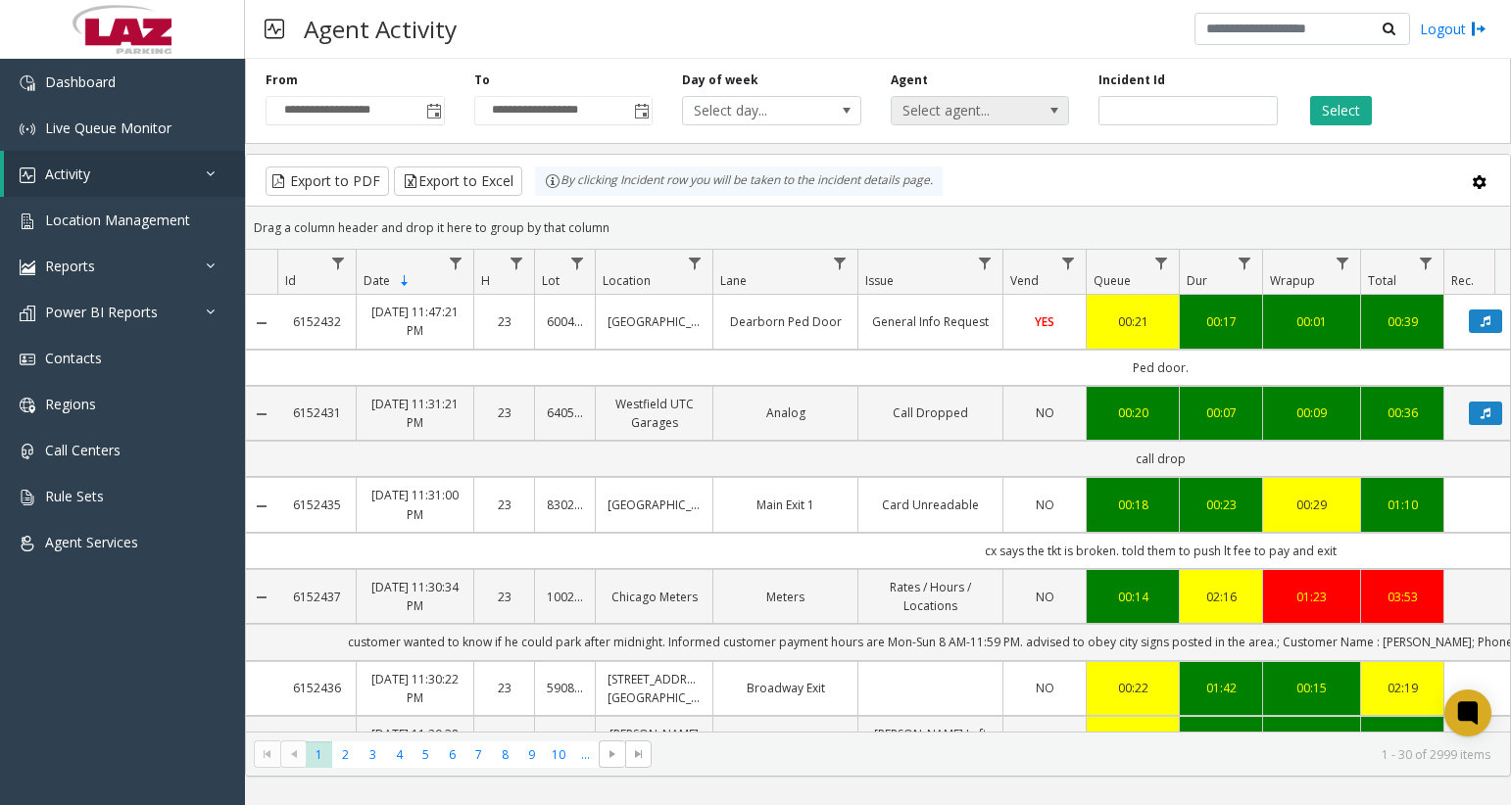
click at [1002, 122] on span "Select agent..." at bounding box center [962, 110] width 141 height 27
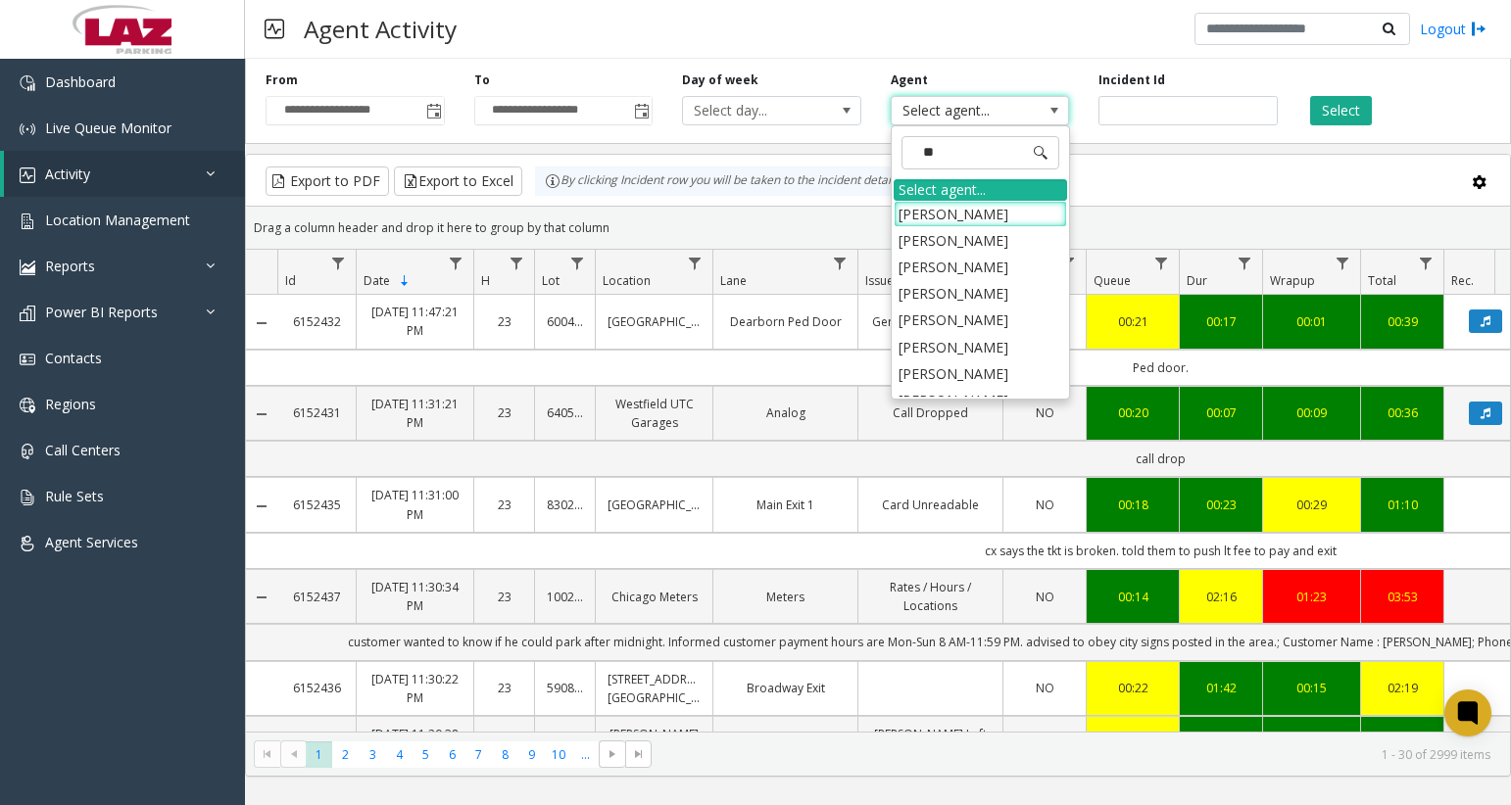
type input "***"
click at [905, 295] on li "[PERSON_NAME]" at bounding box center [980, 293] width 173 height 26
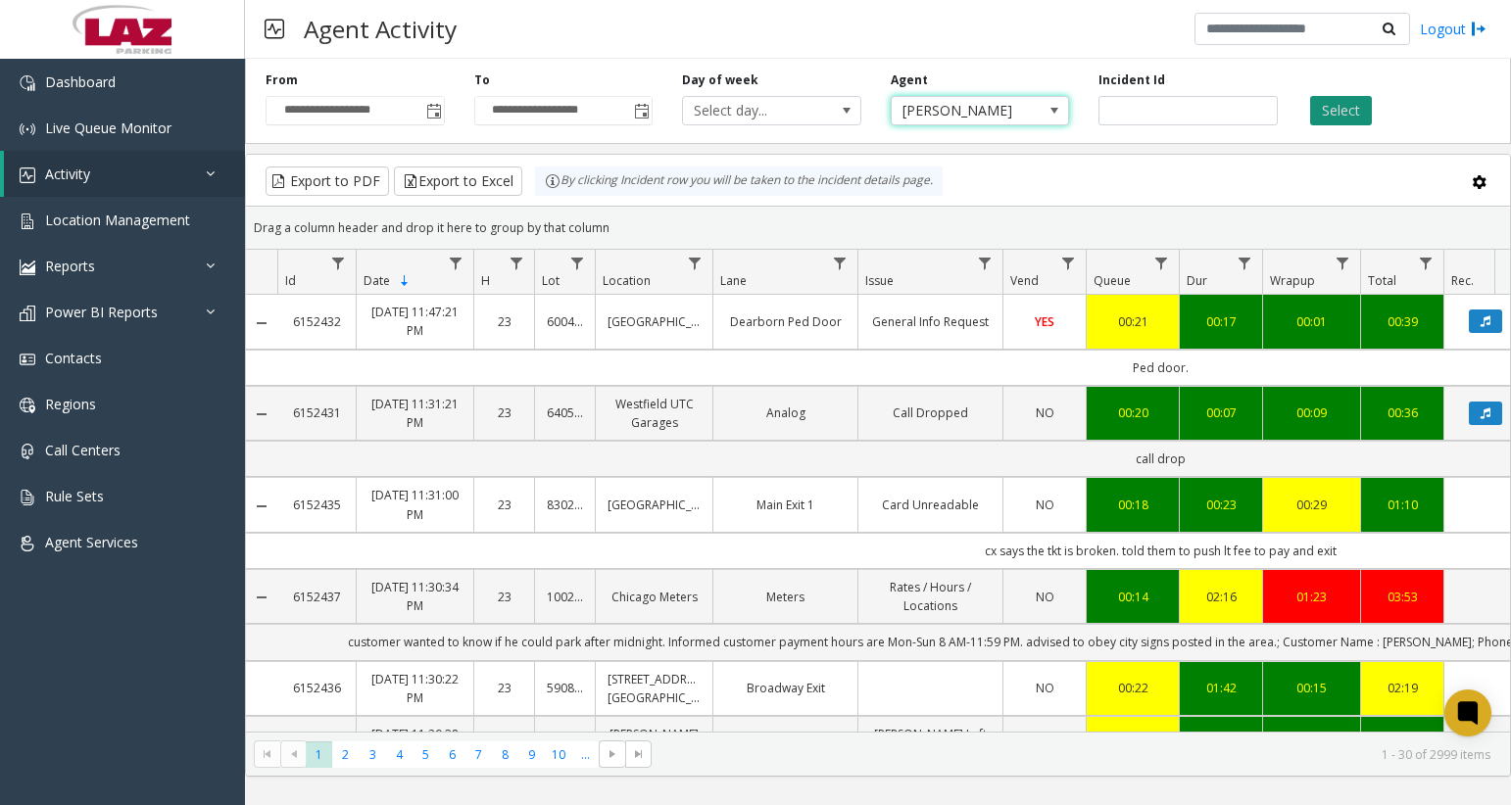
click at [1336, 108] on button "Select" at bounding box center [1341, 110] width 62 height 29
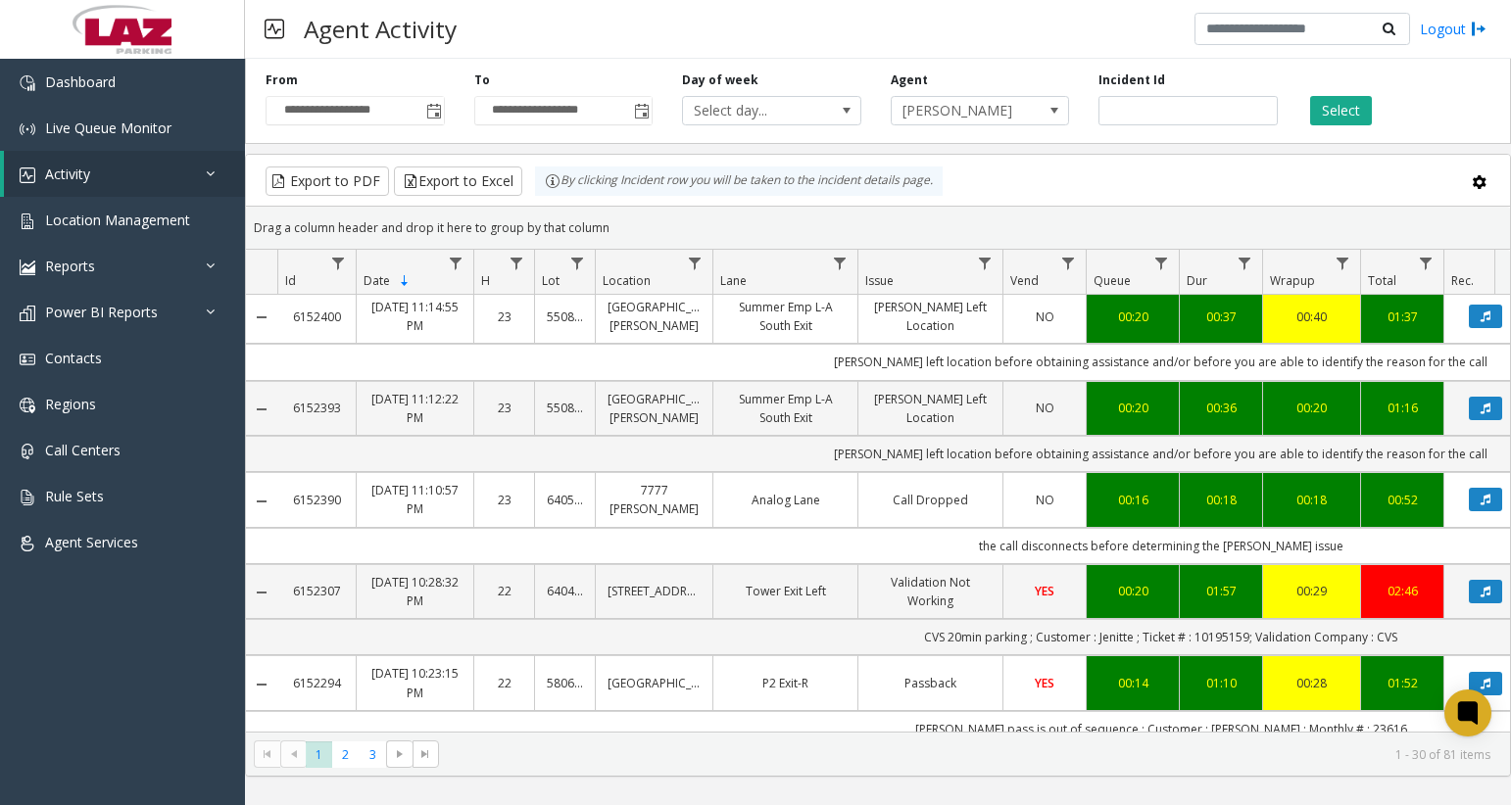
scroll to position [294, 0]
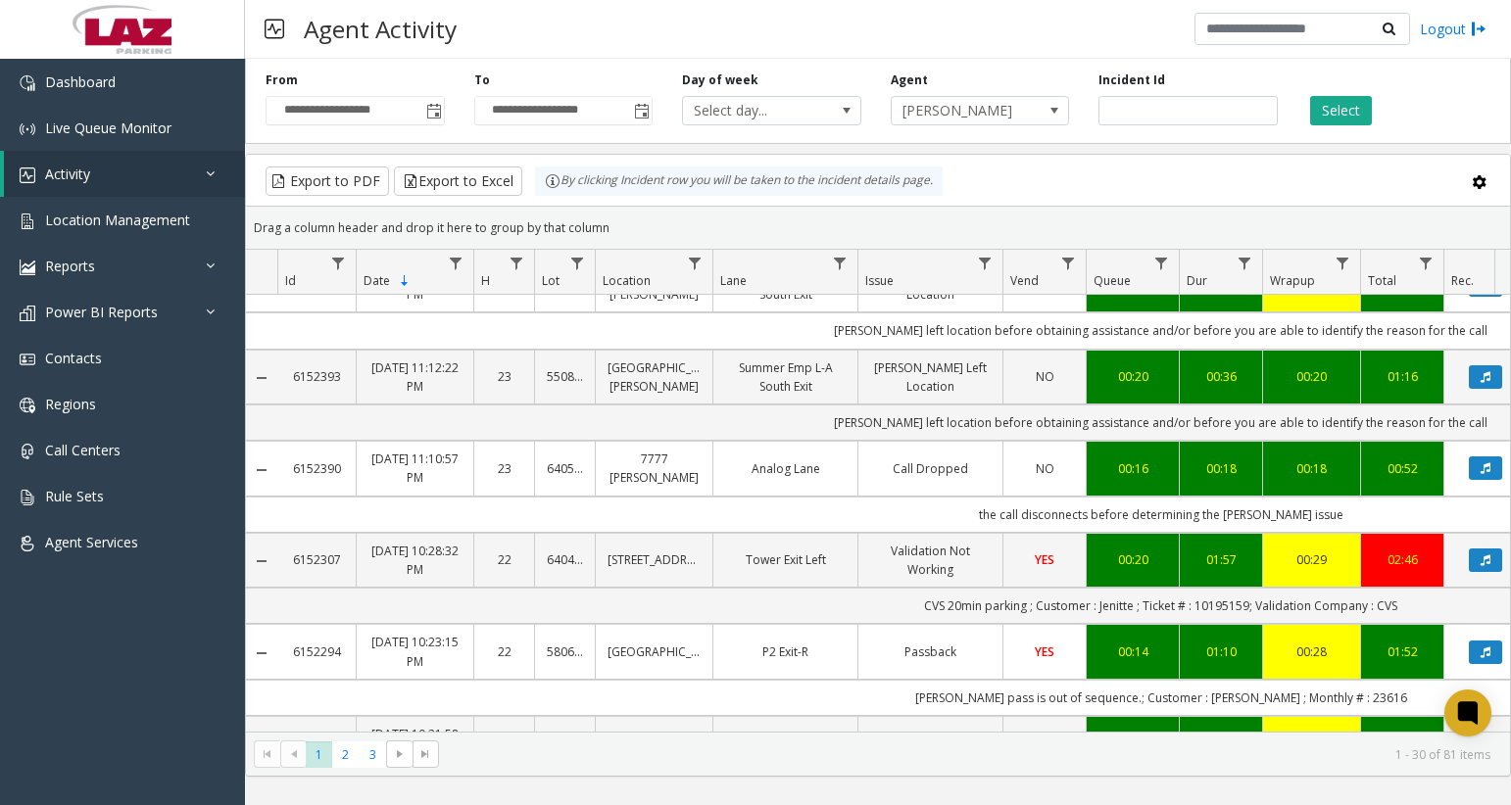
click at [1001, 128] on div "**********" at bounding box center [878, 97] width 1266 height 93
click at [1003, 121] on span "[PERSON_NAME]" at bounding box center [962, 110] width 141 height 27
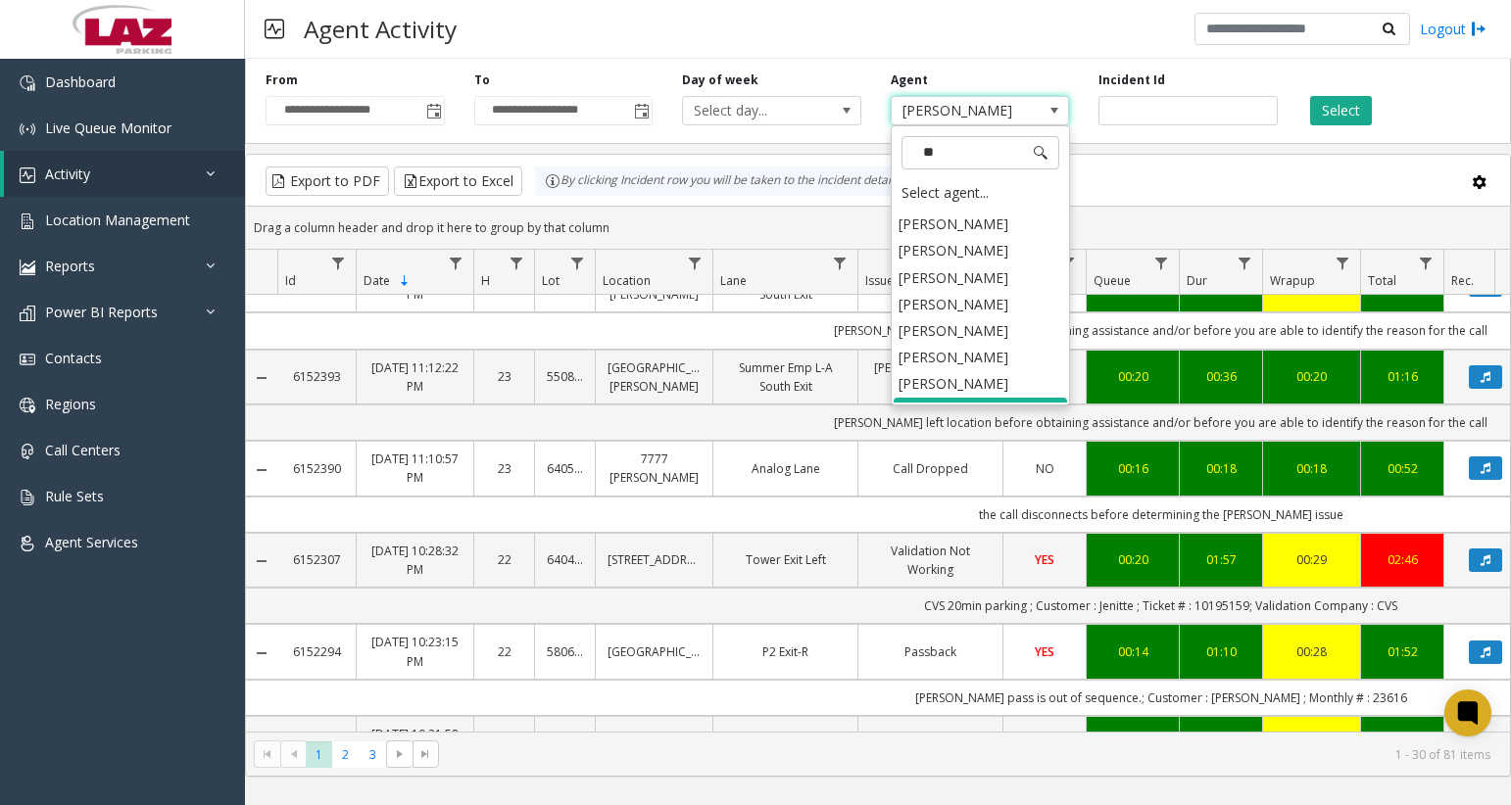
scroll to position [602, 0]
type input "****"
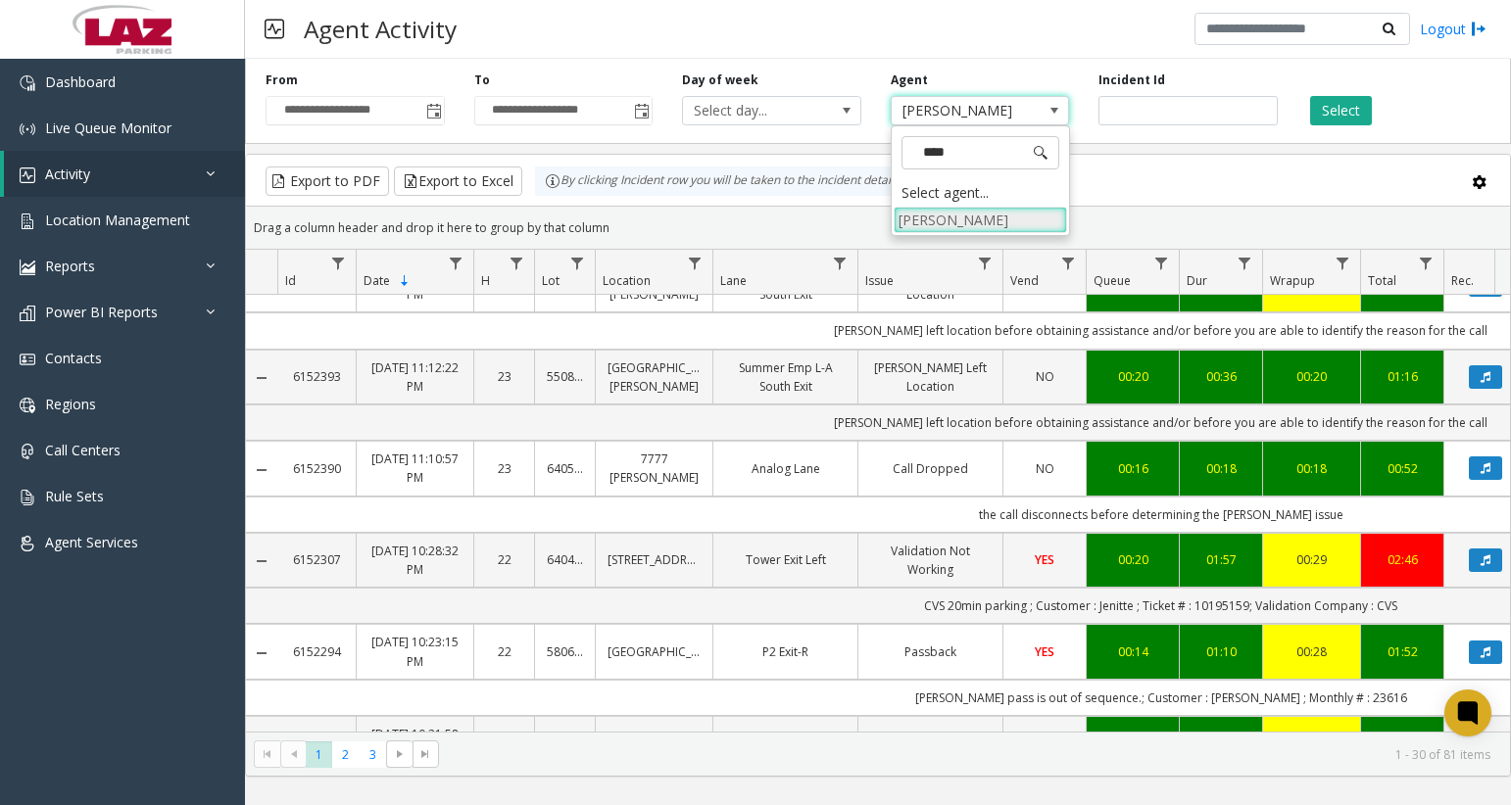
click at [981, 218] on li "[PERSON_NAME]" at bounding box center [980, 220] width 173 height 26
click at [1327, 116] on button "Select" at bounding box center [1341, 110] width 62 height 29
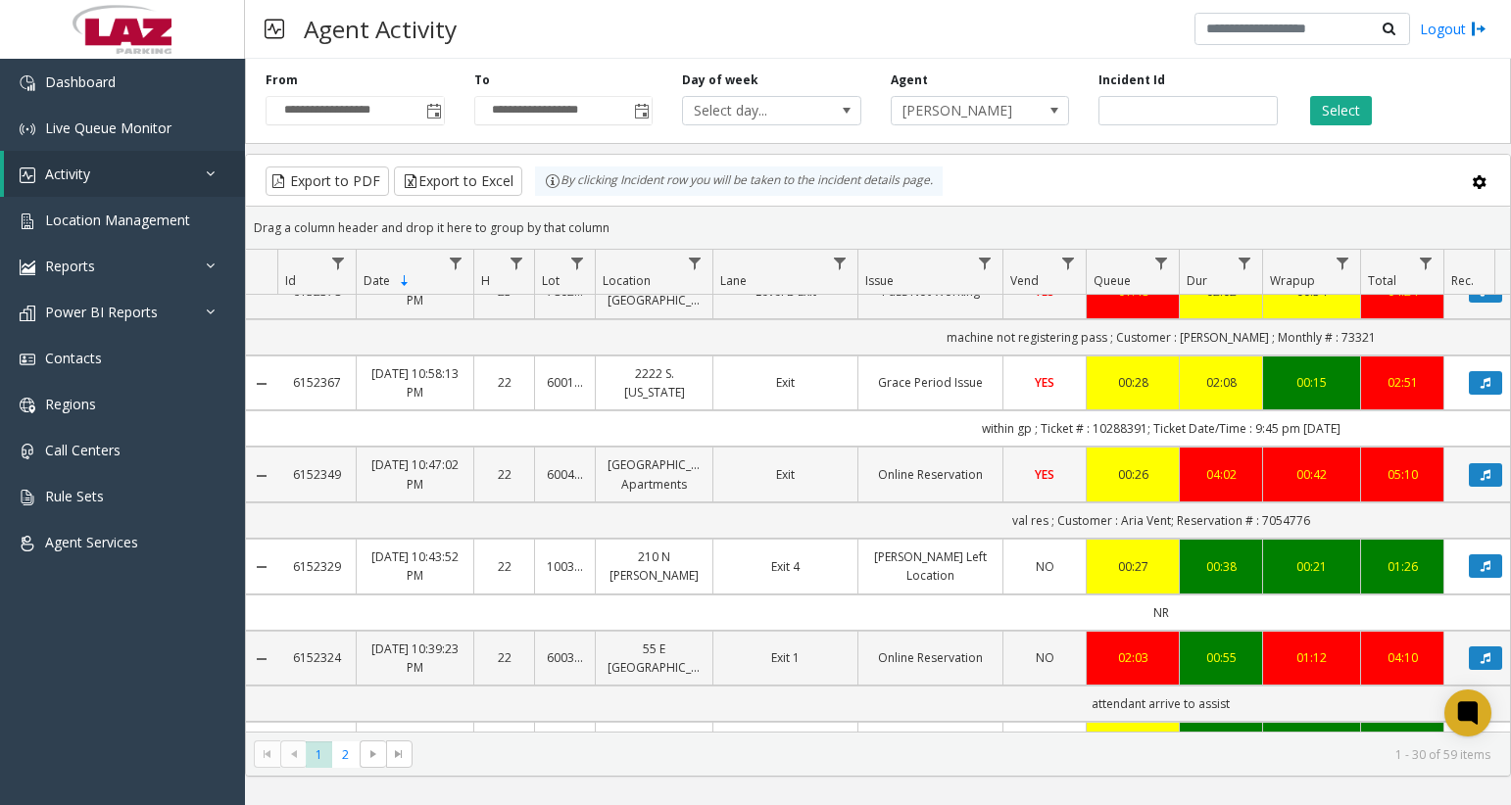
scroll to position [490, 0]
